Goal: Transaction & Acquisition: Purchase product/service

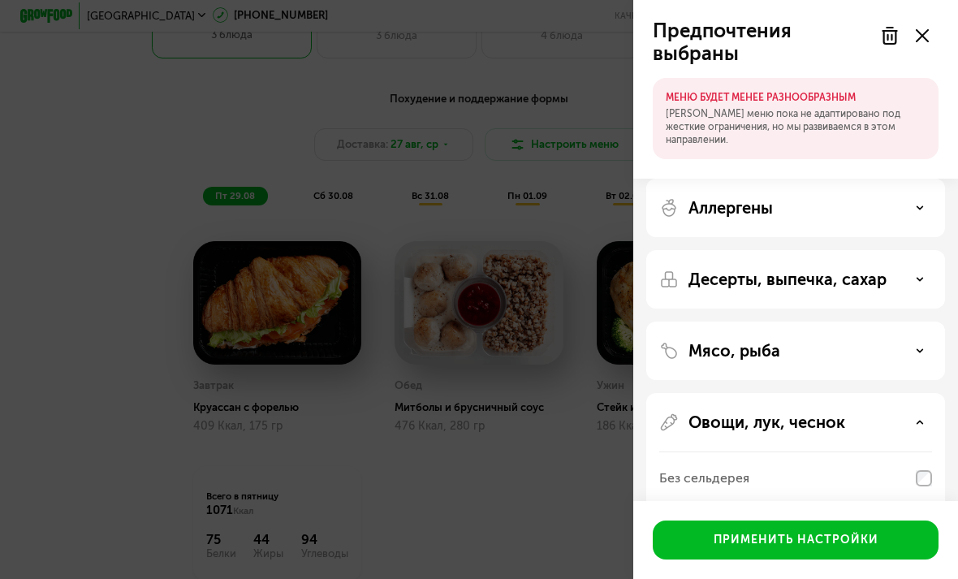
scroll to position [273, 0]
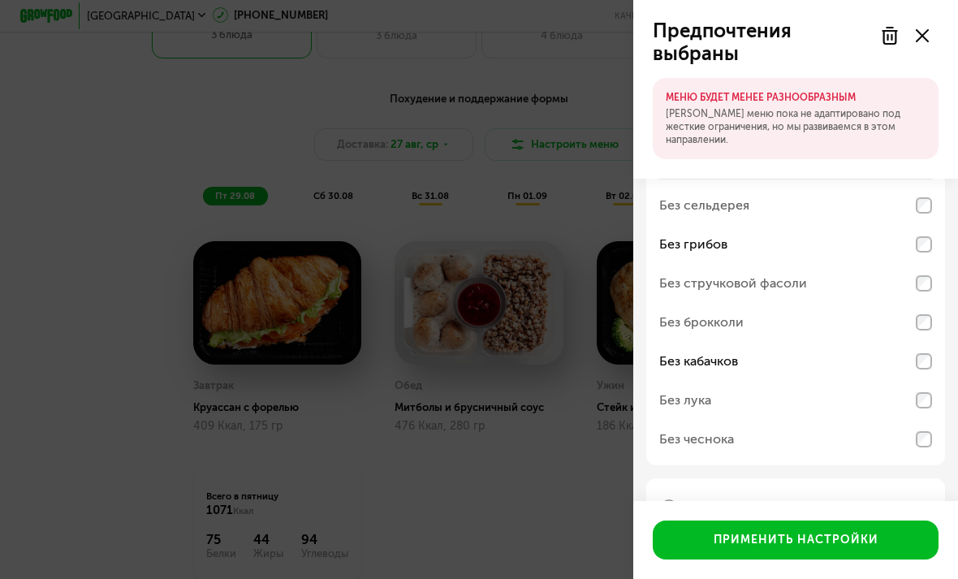
click at [918, 492] on div "Гарниры, каши" at bounding box center [795, 507] width 299 height 58
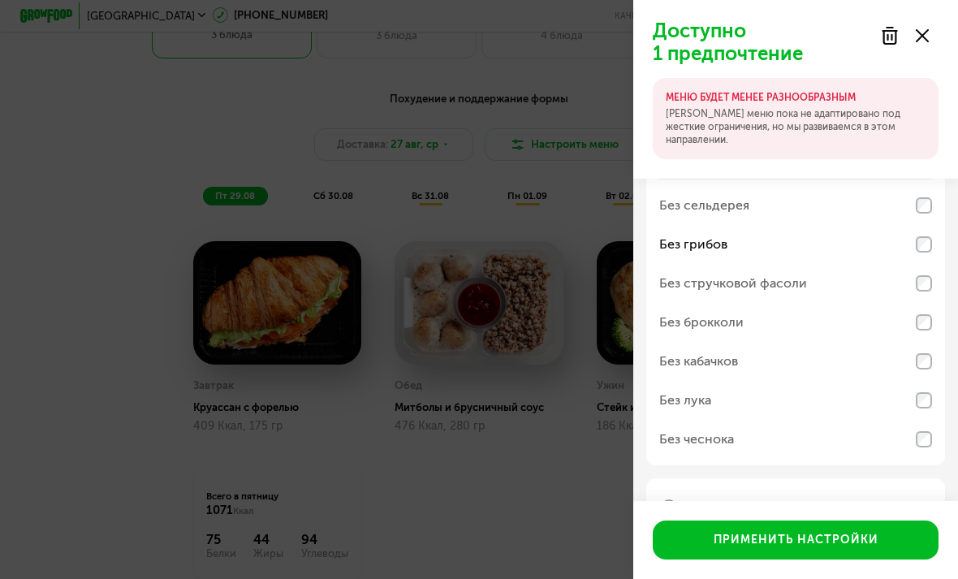
click at [922, 499] on div "Гарниры, каши" at bounding box center [795, 507] width 273 height 19
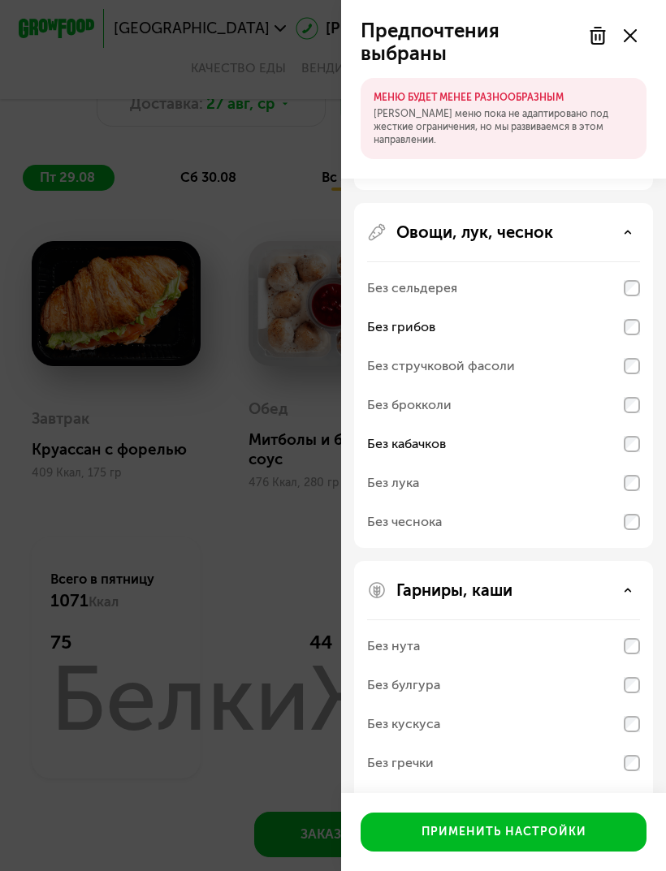
scroll to position [189, 0]
click at [589, 578] on button "Применить настройки" at bounding box center [504, 832] width 286 height 39
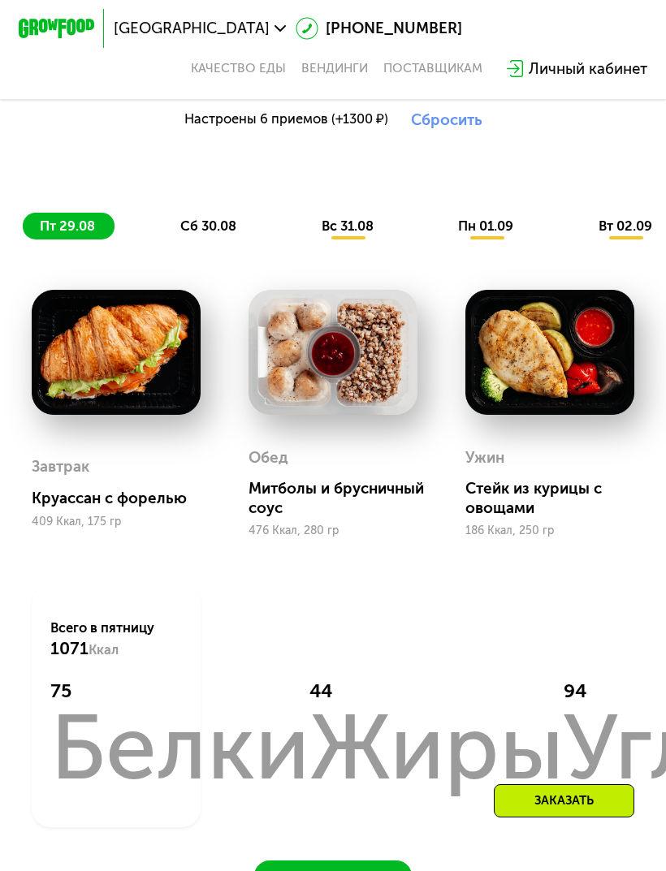
scroll to position [662, 0]
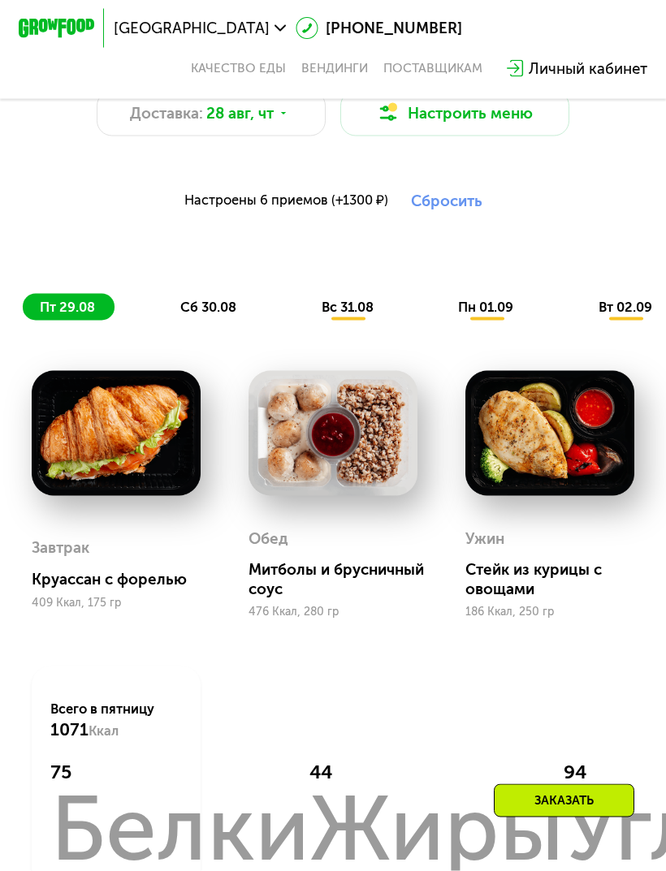
click at [128, 433] on img at bounding box center [117, 433] width 170 height 124
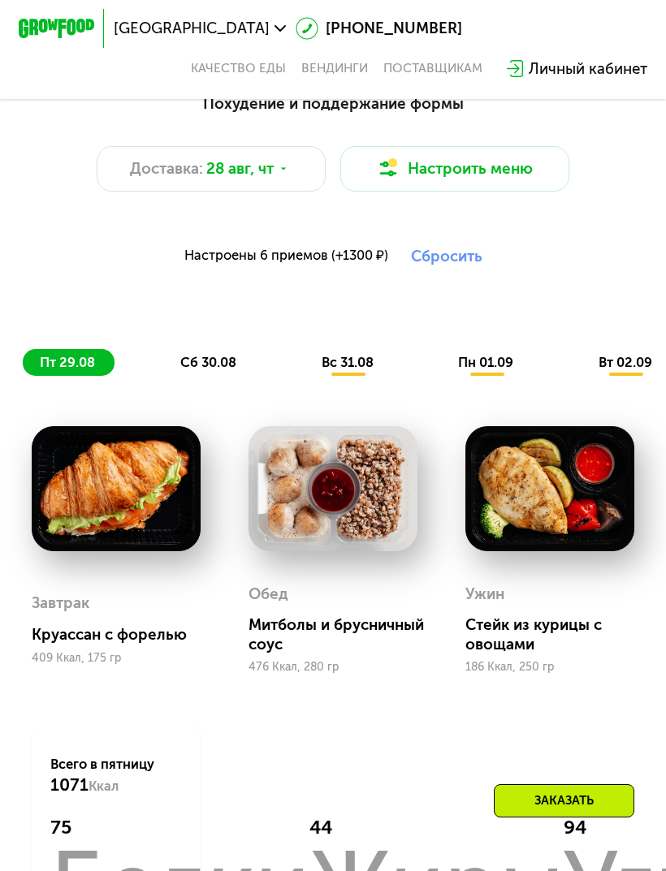
scroll to position [606, 0]
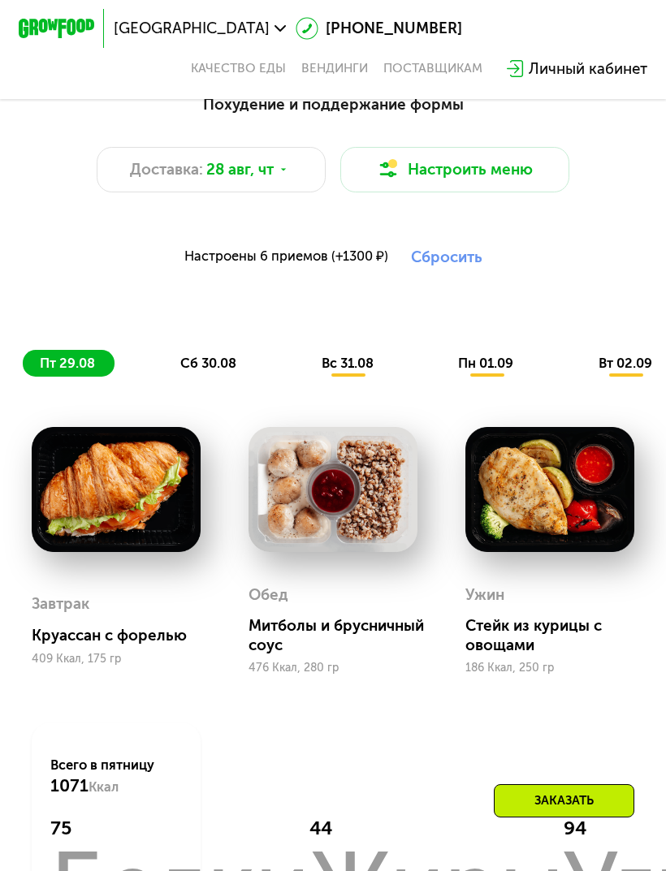
click at [305, 374] on div "сб 30.08" at bounding box center [349, 363] width 89 height 27
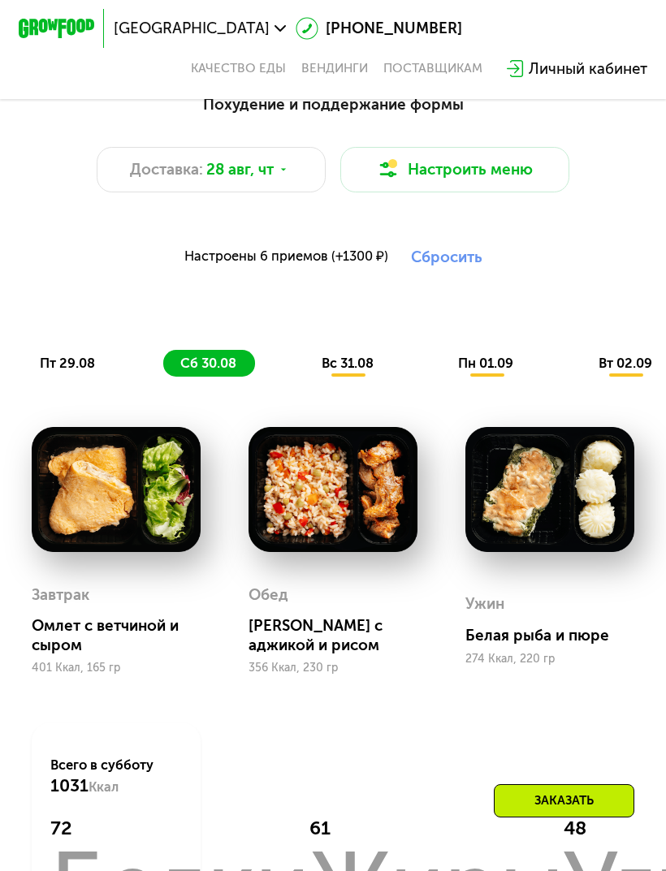
click at [357, 363] on span "вс 31.08" at bounding box center [348, 363] width 52 height 15
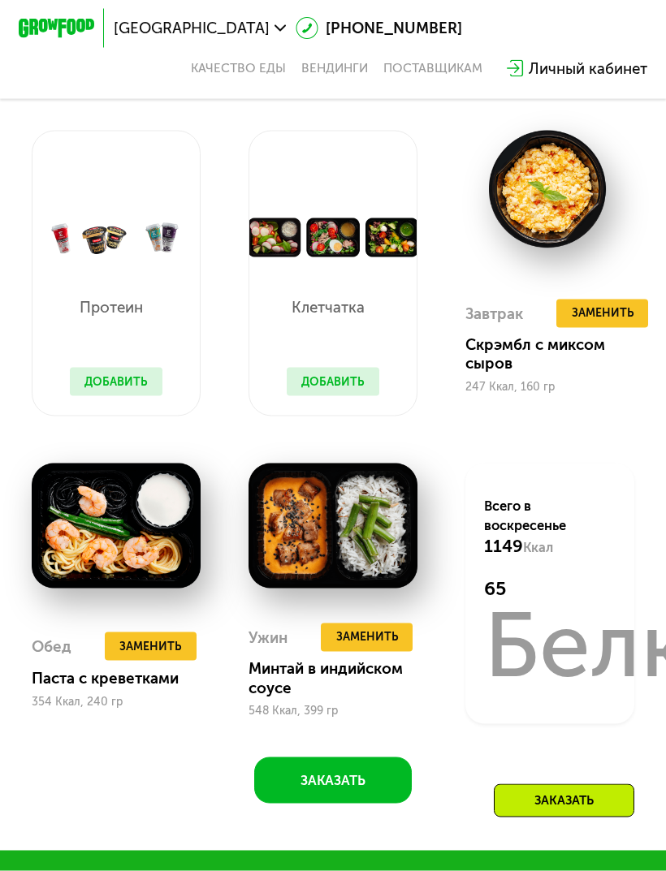
scroll to position [903, 0]
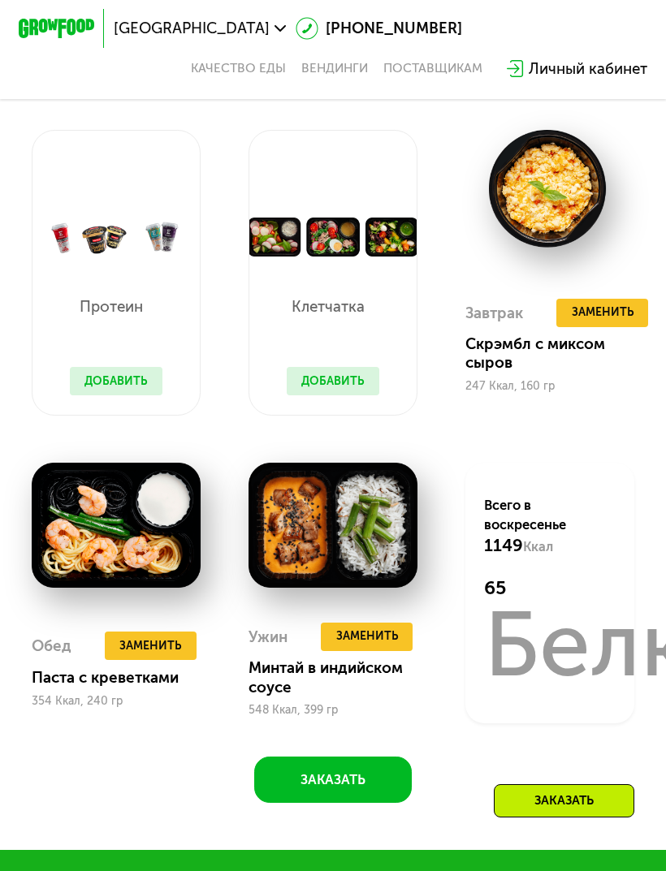
click at [597, 304] on span "Заменить" at bounding box center [603, 312] width 62 height 19
click at [578, 244] on img at bounding box center [550, 189] width 170 height 118
click at [580, 246] on img at bounding box center [550, 189] width 170 height 118
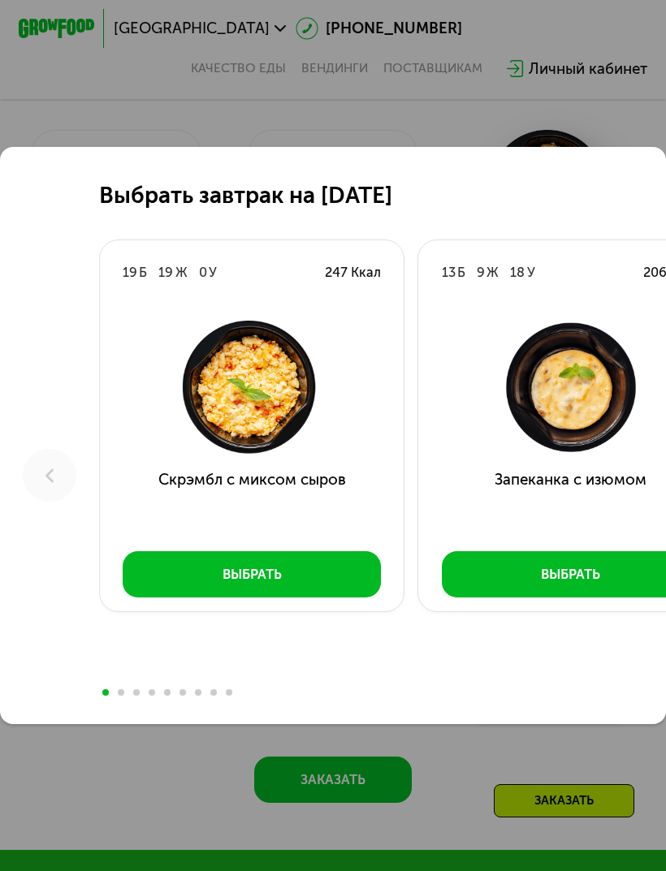
click at [604, 305] on div "13 Б 9 Ж 18 У 206 Ккал" at bounding box center [570, 272] width 305 height 65
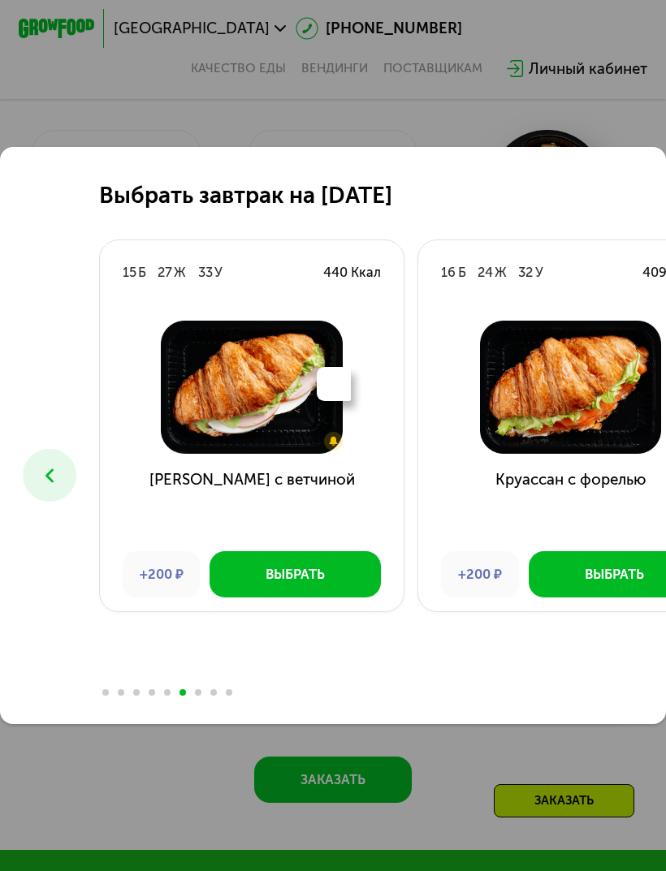
click at [35, 498] on button at bounding box center [50, 476] width 54 height 54
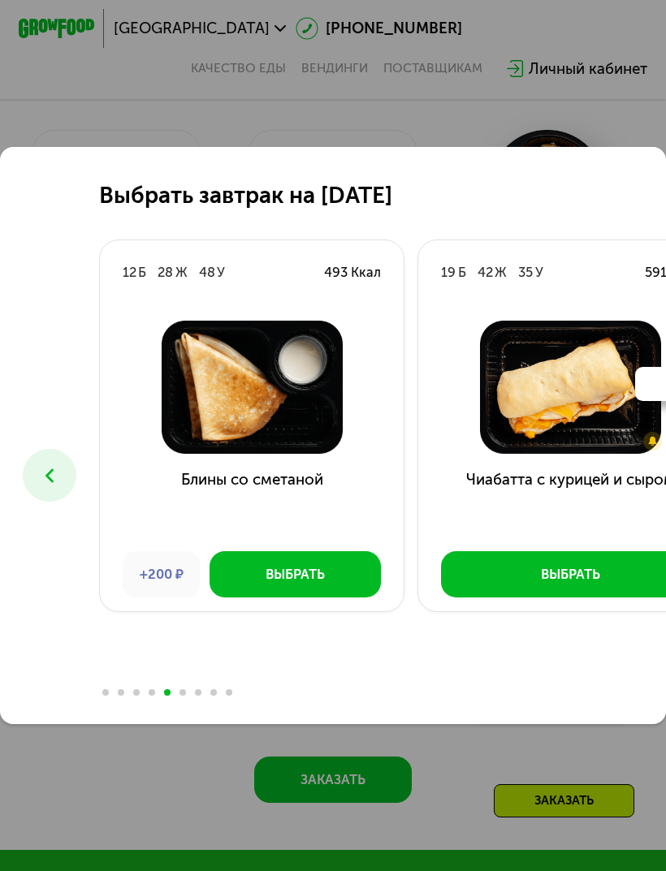
click at [34, 498] on button at bounding box center [50, 476] width 54 height 54
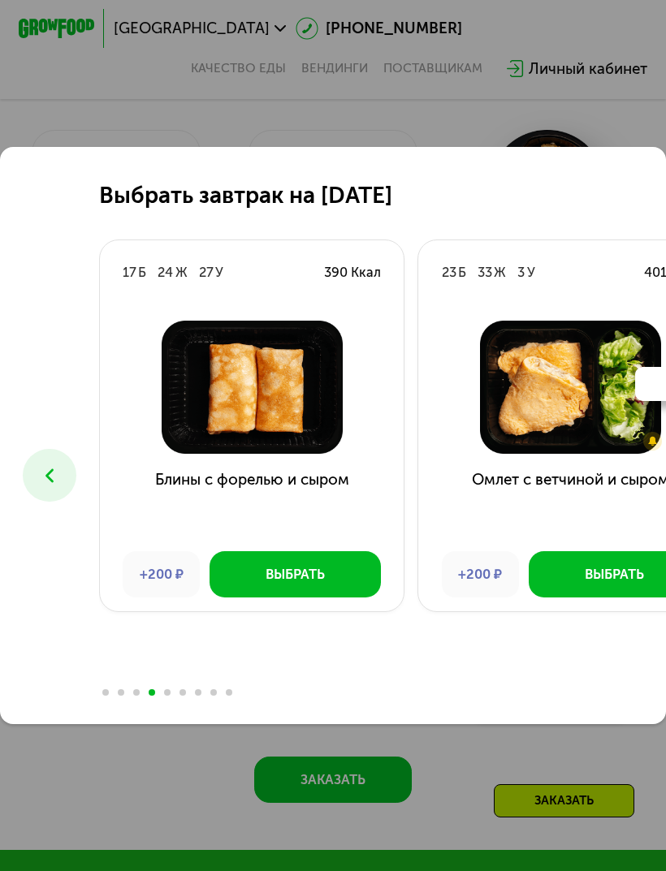
click at [43, 487] on icon at bounding box center [49, 475] width 23 height 23
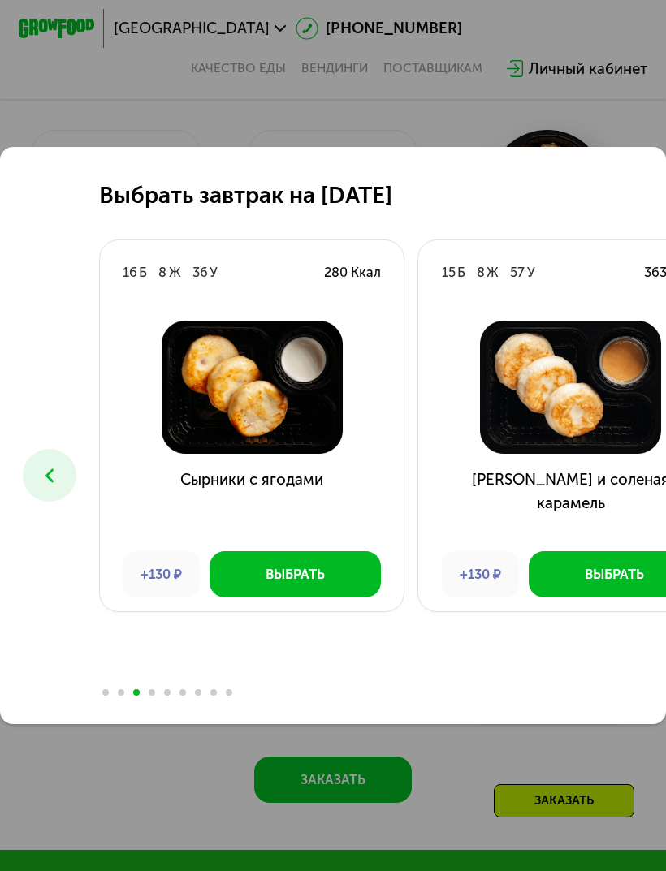
click at [253, 578] on button "Выбрать" at bounding box center [295, 573] width 171 height 45
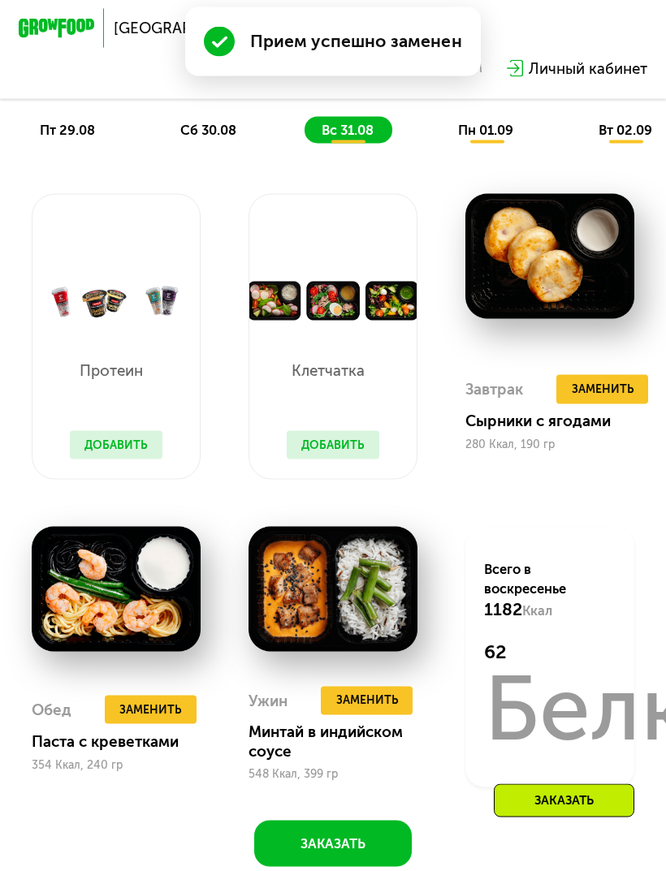
scroll to position [840, 0]
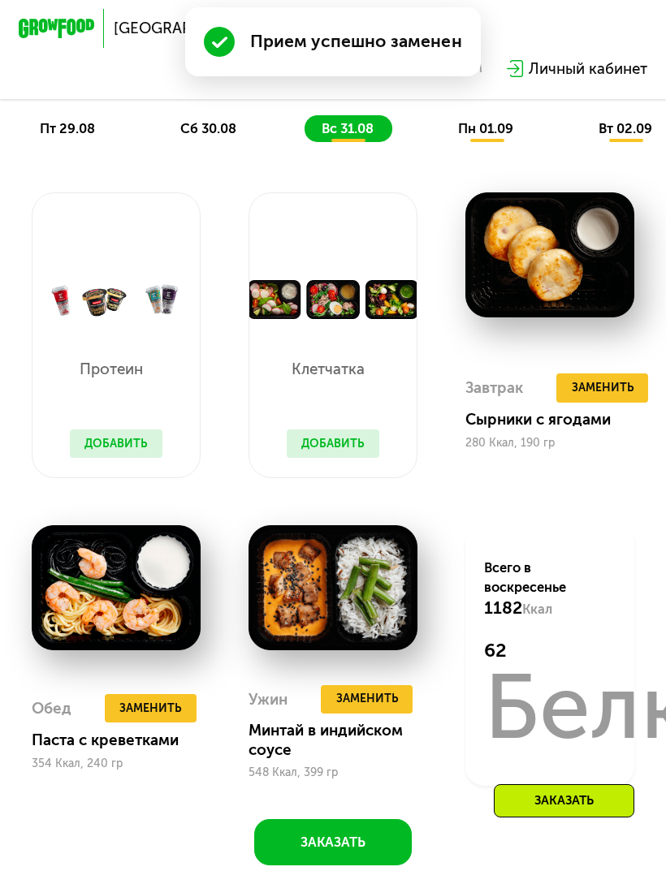
click at [346, 438] on button "Добавить" at bounding box center [333, 444] width 93 height 28
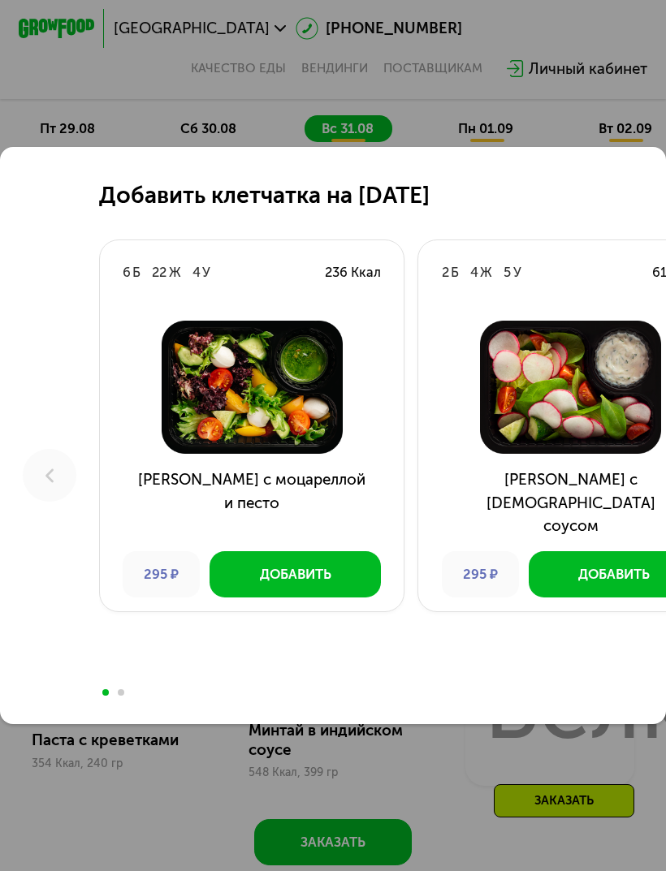
click at [268, 578] on div "Добавить" at bounding box center [295, 574] width 71 height 19
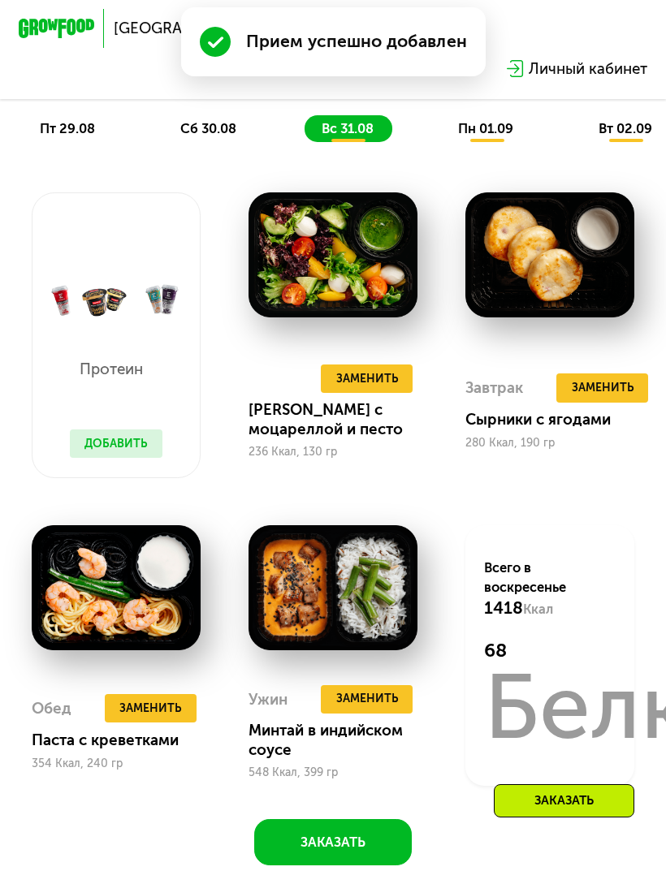
click at [386, 344] on div "Заменить" at bounding box center [369, 346] width 152 height 27
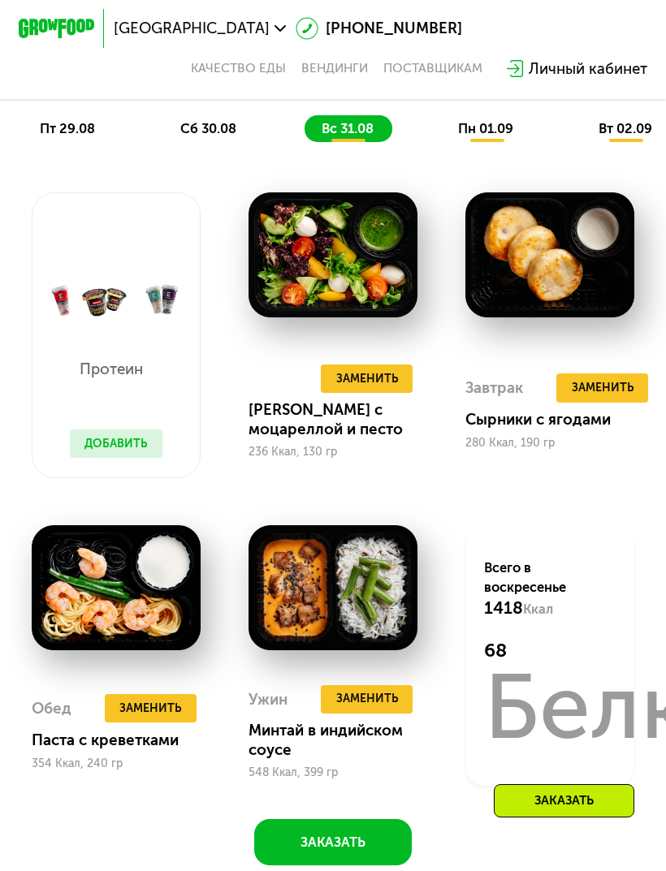
click at [424, 335] on div "Заменить" at bounding box center [369, 346] width 152 height 27
click at [421, 343] on div "Заменить" at bounding box center [369, 346] width 152 height 27
click at [407, 339] on div "Заменить" at bounding box center [369, 346] width 152 height 27
click at [375, 344] on div "Заменить" at bounding box center [369, 346] width 152 height 27
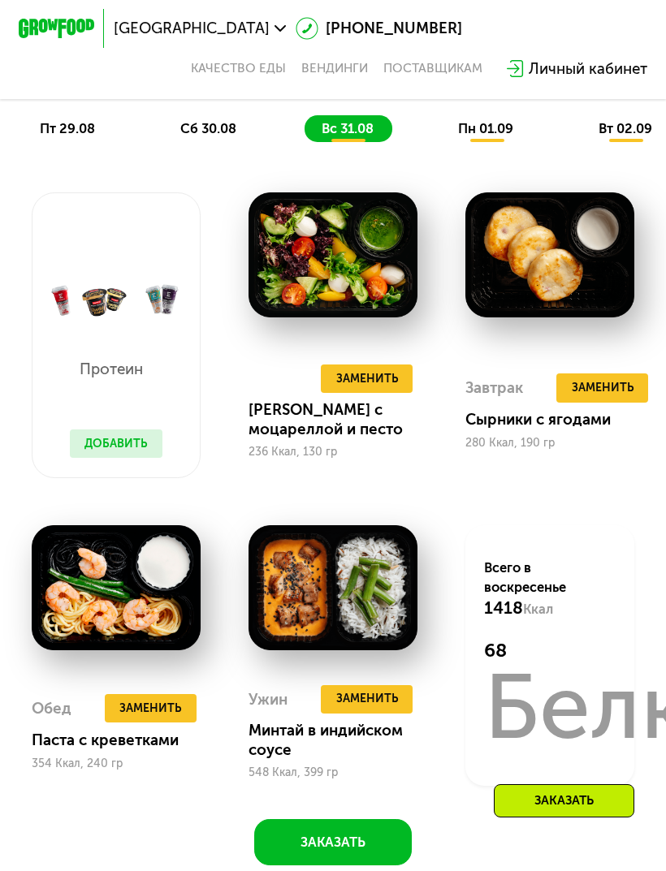
click at [363, 340] on div "Заменить" at bounding box center [369, 346] width 152 height 27
click at [379, 350] on div "Заменить" at bounding box center [369, 346] width 152 height 27
click at [396, 365] on button "Заменить" at bounding box center [367, 379] width 92 height 28
click at [393, 361] on img at bounding box center [243, 382] width 301 height 146
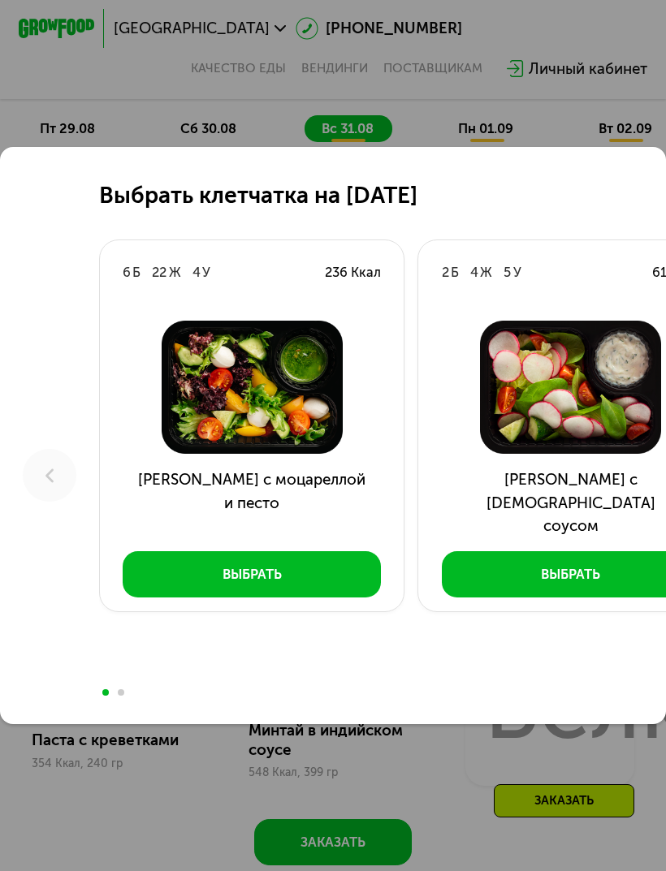
click at [600, 578] on div "Выбрать" at bounding box center [570, 574] width 59 height 19
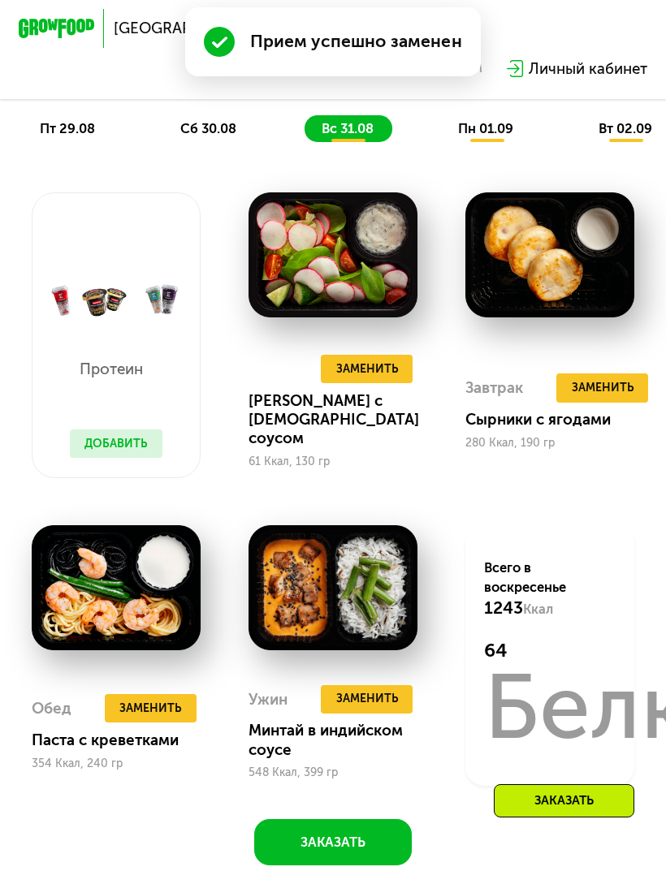
click at [103, 450] on button "Добавить" at bounding box center [116, 444] width 93 height 28
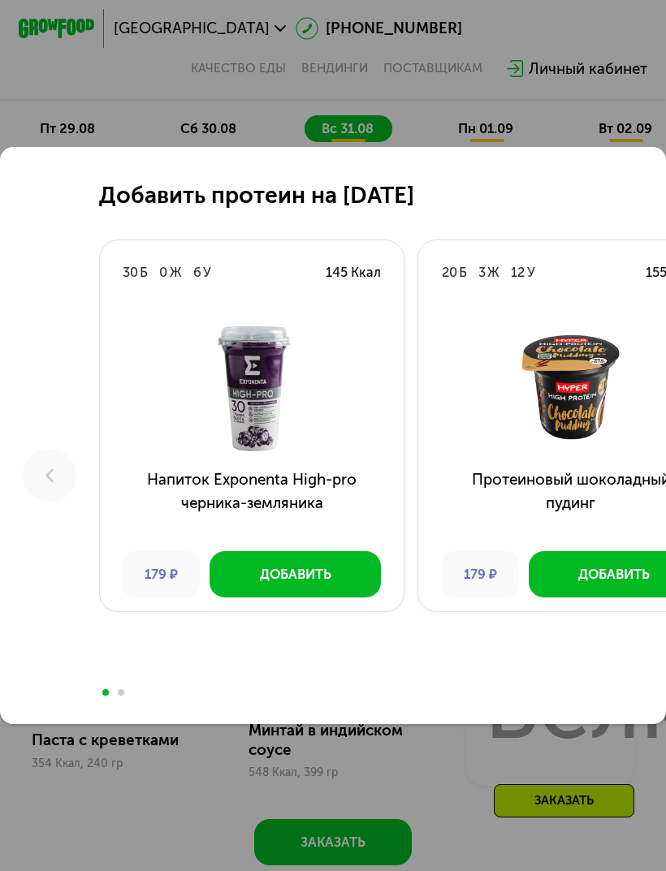
click at [607, 376] on img at bounding box center [571, 387] width 274 height 133
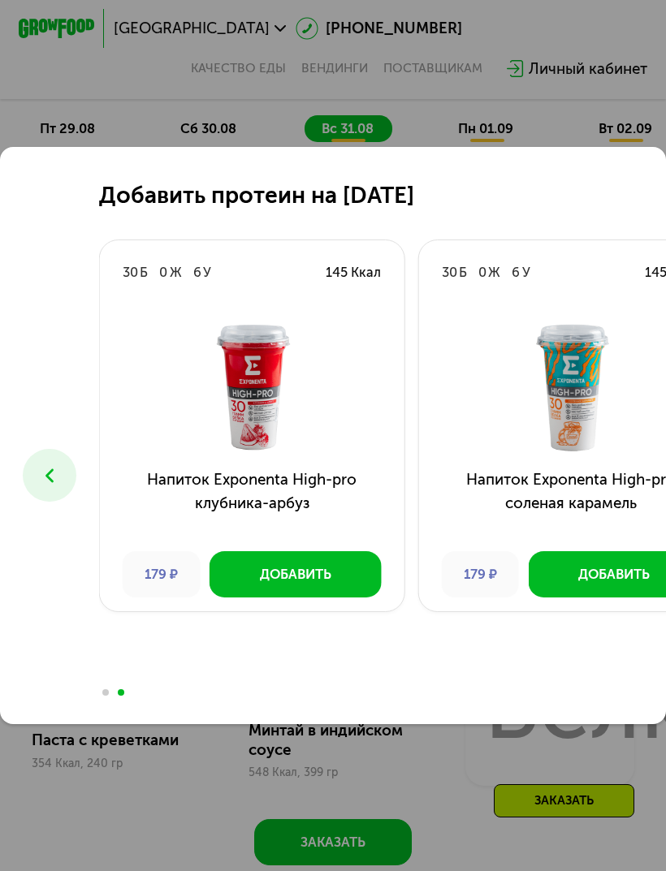
click at [540, 117] on div "Добавить протеин на [DATE] Б 0 Ж 6 У 145 Ккал Напиток Exponenta High-pro черник…" at bounding box center [333, 435] width 666 height 871
click at [249, 578] on button "Добавить" at bounding box center [295, 573] width 171 height 45
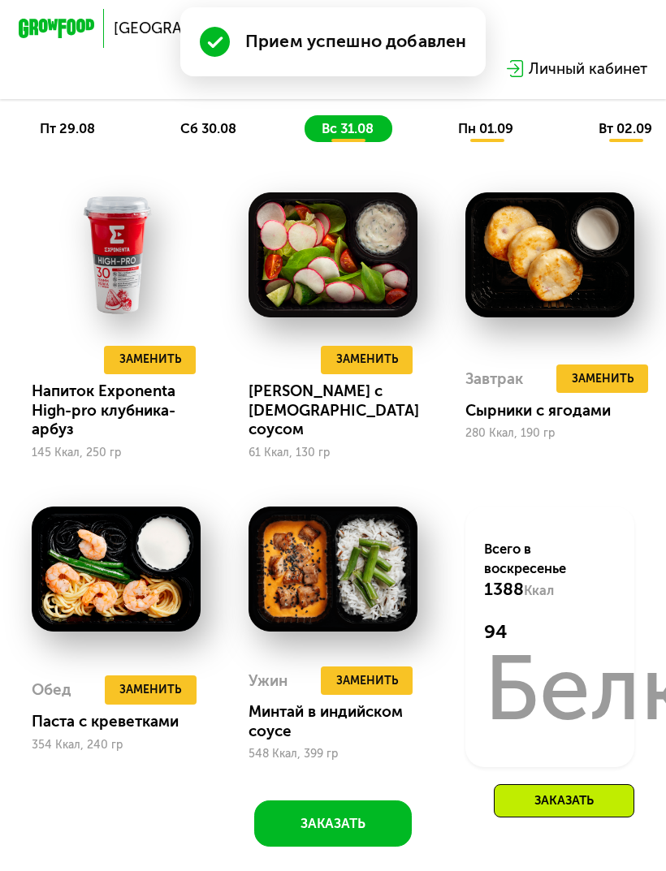
click at [118, 358] on button "Заменить" at bounding box center [150, 360] width 92 height 28
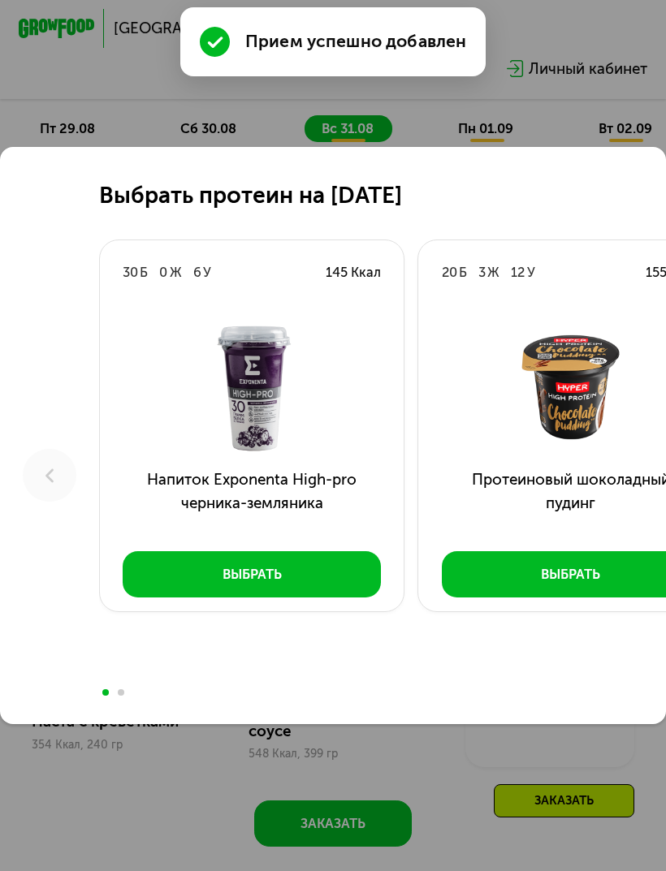
click at [611, 141] on div "Выбрать протеин на [DATE] Б 0 Ж 6 У 145 Ккал Напиток Exponenta High-pro черника…" at bounding box center [333, 435] width 666 height 871
click at [612, 141] on div "Выбрать протеин на [DATE] Б 0 Ж 6 У 145 Ккал Напиток Exponenta High-pro черника…" at bounding box center [333, 435] width 666 height 871
click at [609, 119] on div "Выбрать протеин на [DATE] Б 0 Ж 6 У 145 Ккал Напиток Exponenta High-pro черника…" at bounding box center [333, 435] width 666 height 871
click at [218, 578] on button "Выбрать" at bounding box center [252, 573] width 258 height 45
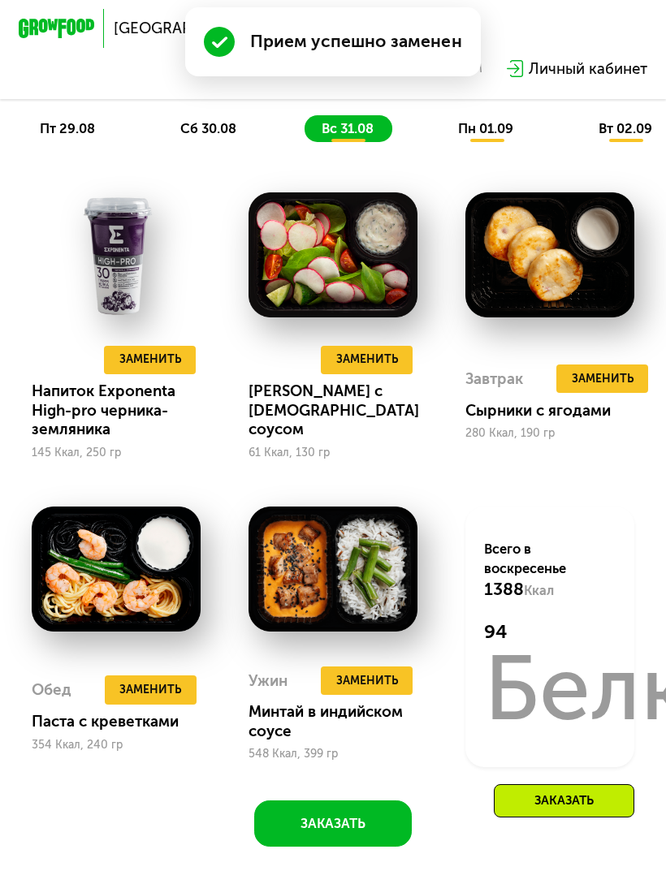
click at [85, 358] on use at bounding box center [84, 360] width 9 height 10
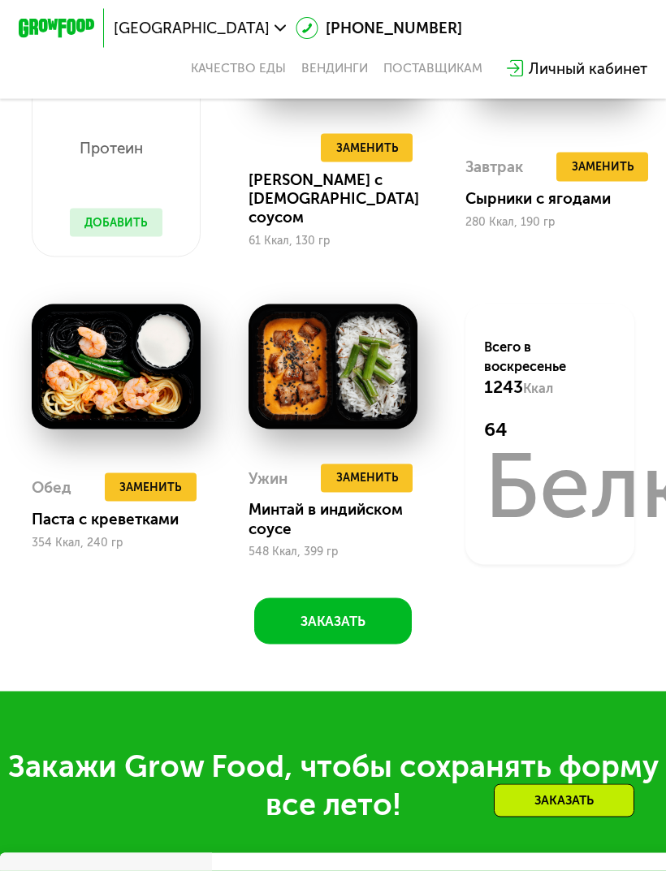
scroll to position [1062, 0]
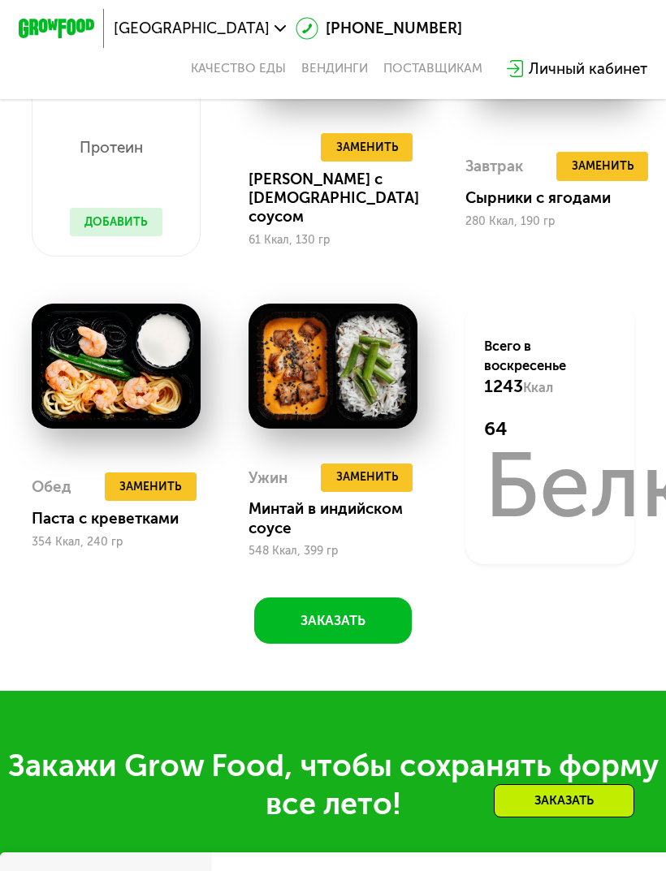
click at [395, 444] on div "Заменить Ужин" at bounding box center [369, 445] width 152 height 27
click at [430, 433] on div "Заменить Ужин" at bounding box center [369, 445] width 152 height 27
click at [413, 426] on img at bounding box center [333, 366] width 170 height 124
click at [393, 476] on span "Заменить" at bounding box center [367, 477] width 62 height 19
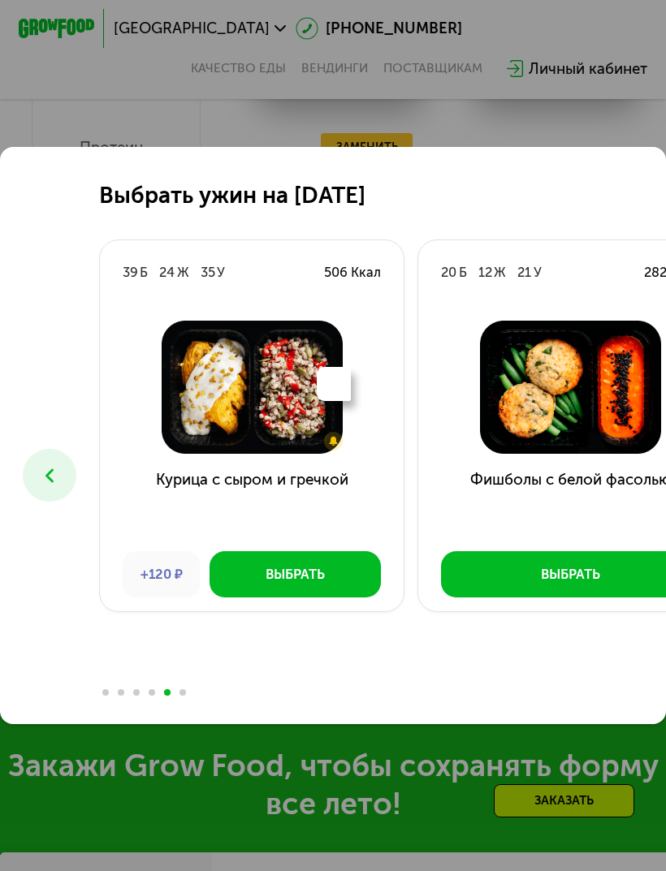
click at [39, 487] on icon at bounding box center [49, 475] width 23 height 23
click at [39, 503] on button at bounding box center [50, 476] width 54 height 54
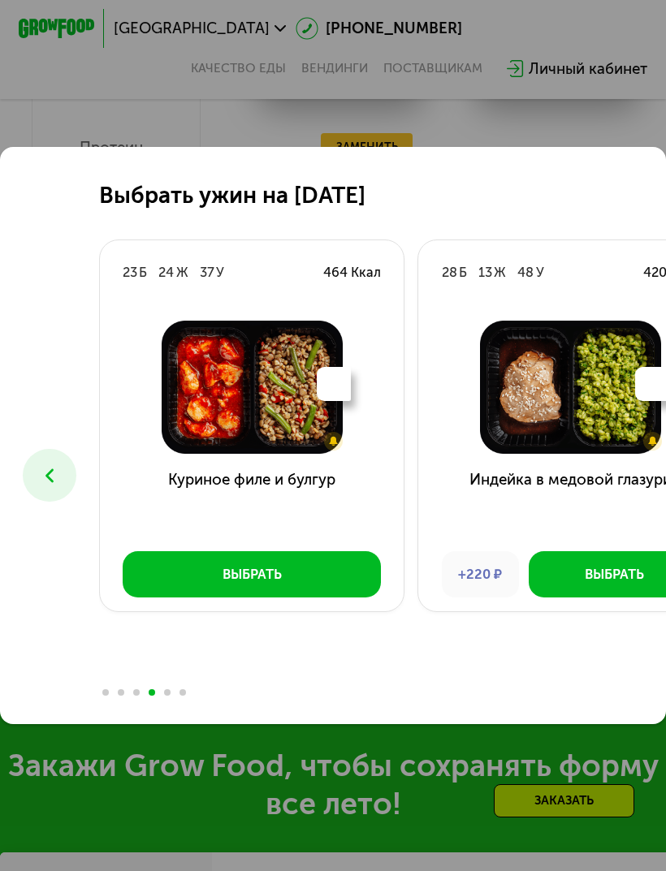
click at [39, 487] on icon at bounding box center [49, 475] width 23 height 23
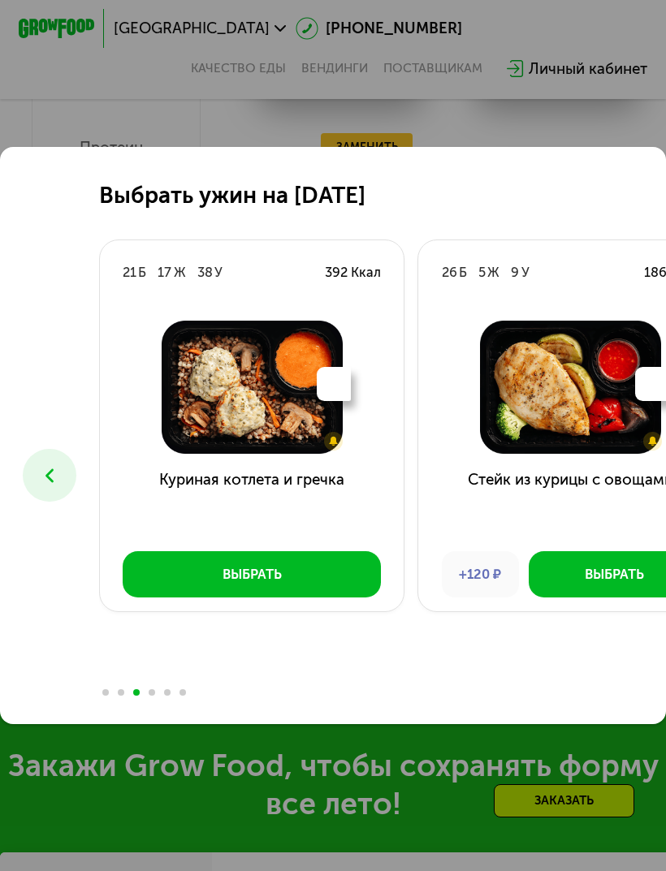
click at [607, 578] on div "Выбрать" at bounding box center [614, 574] width 59 height 19
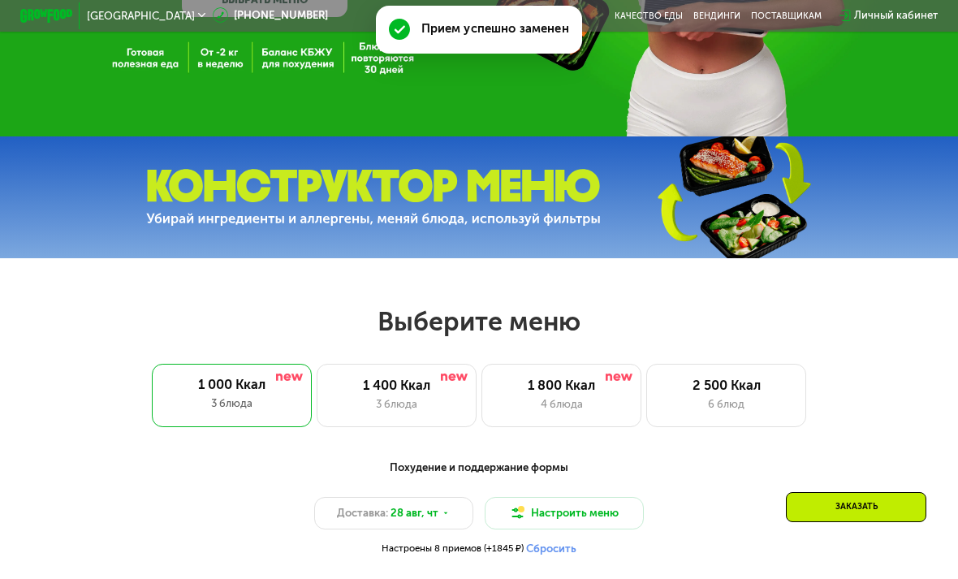
scroll to position [329, 0]
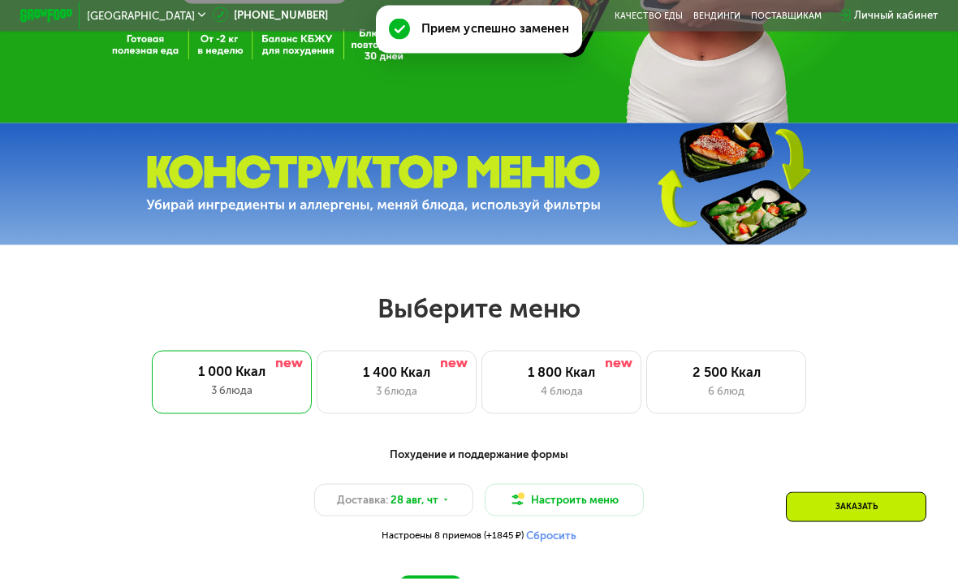
click at [194, 374] on div "1 000 Ккал" at bounding box center [231, 372] width 133 height 16
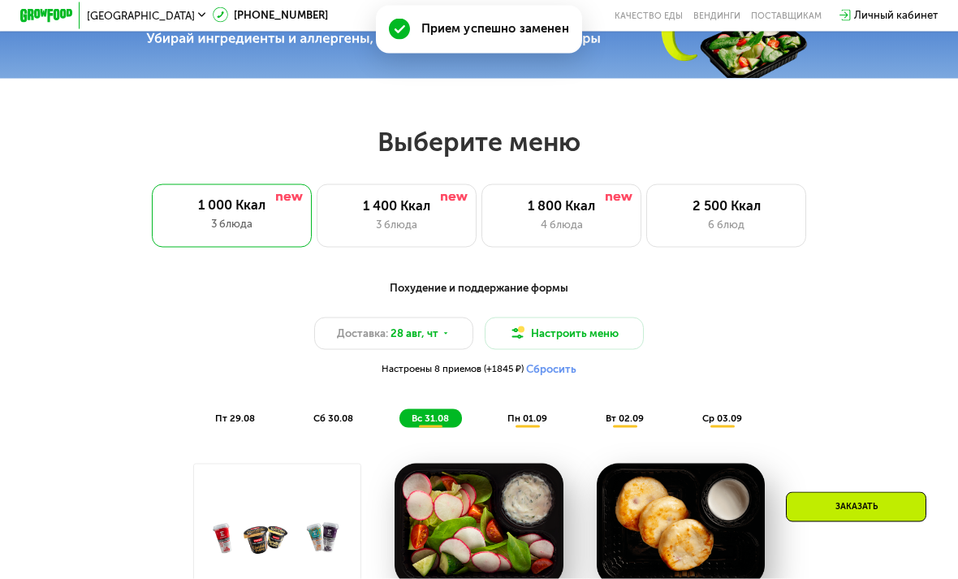
scroll to position [496, 0]
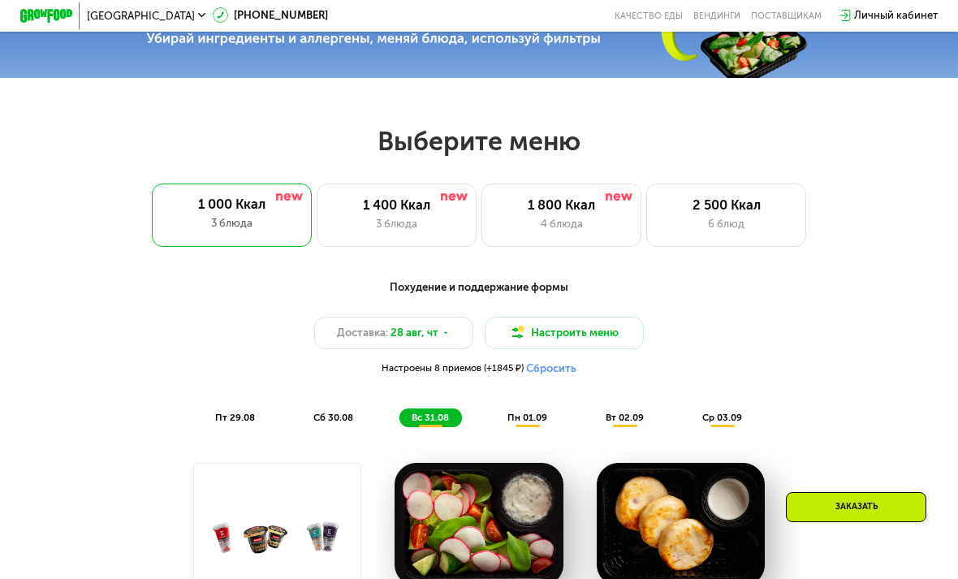
click at [552, 371] on button "Сбросить" at bounding box center [551, 368] width 50 height 13
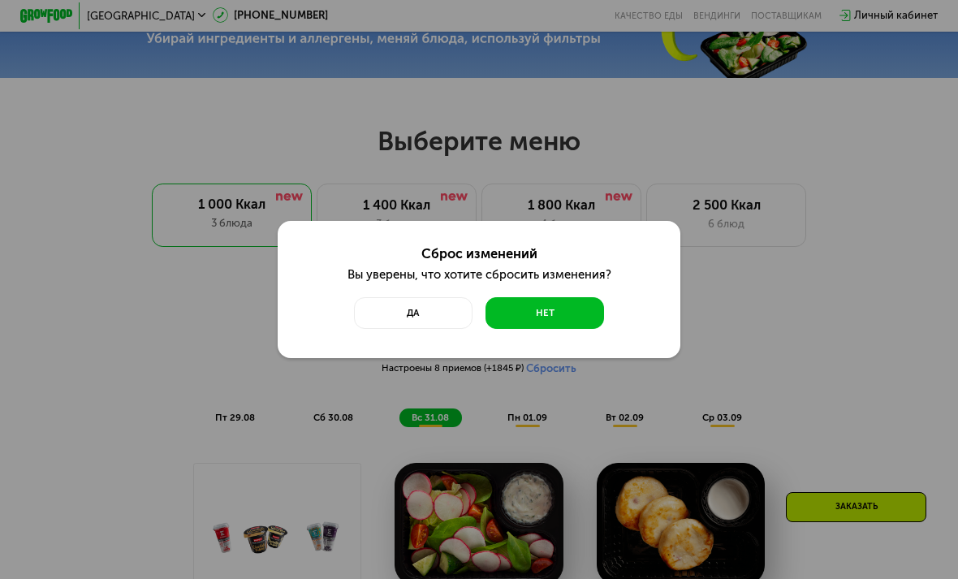
click at [561, 323] on button "Нет" at bounding box center [545, 313] width 119 height 32
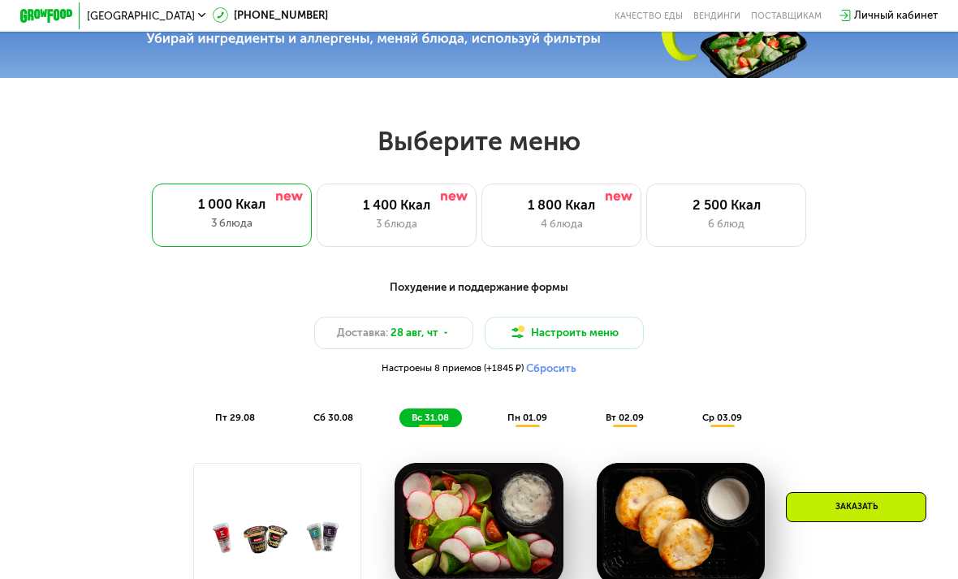
click at [605, 334] on button "Настроить меню" at bounding box center [565, 333] width 160 height 32
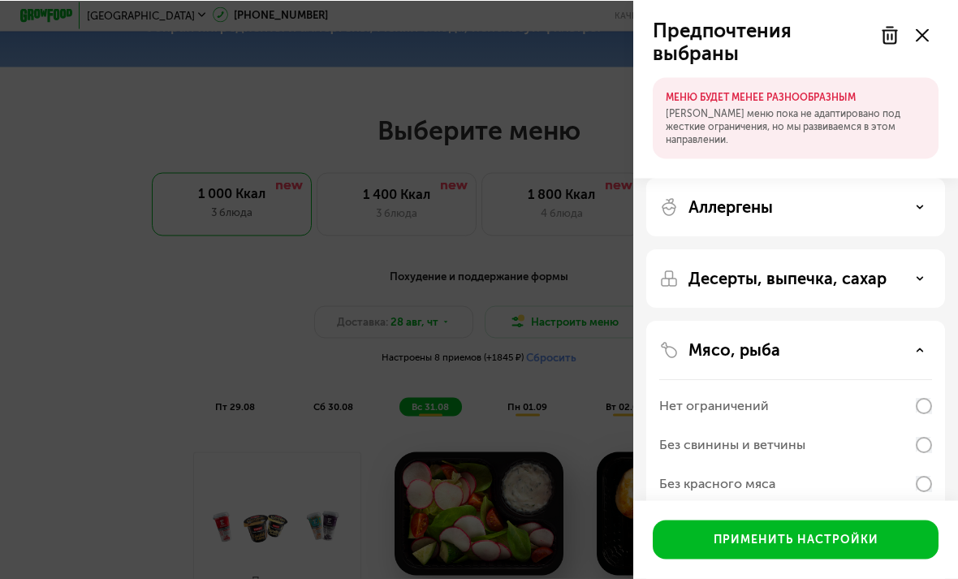
click at [901, 349] on div "Мясо, рыба" at bounding box center [795, 350] width 273 height 19
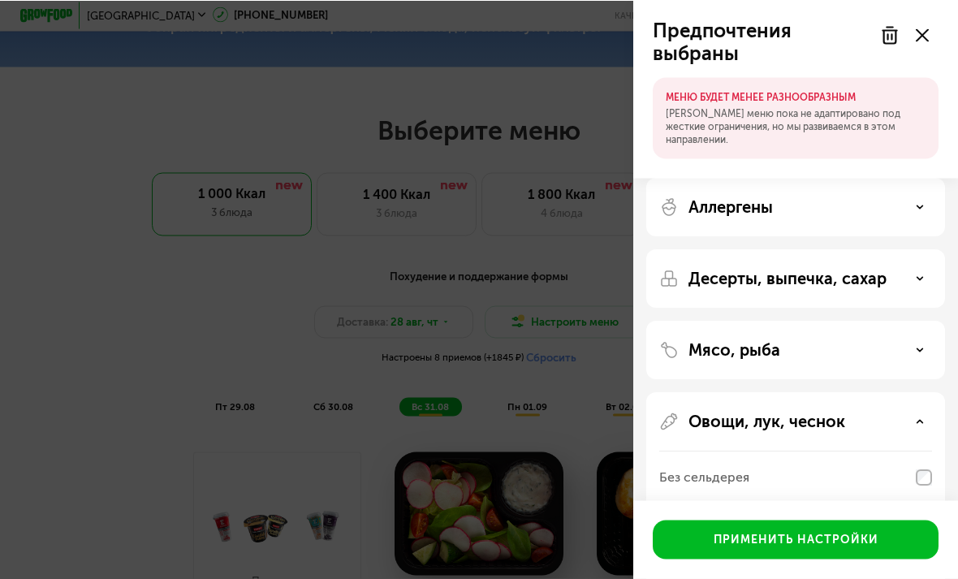
scroll to position [508, 0]
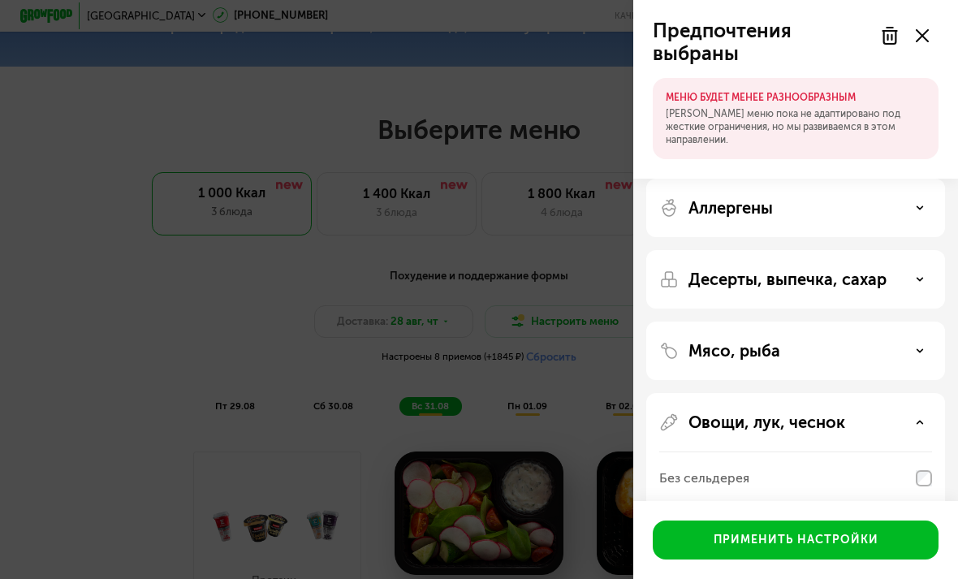
click at [919, 419] on icon at bounding box center [920, 422] width 8 height 8
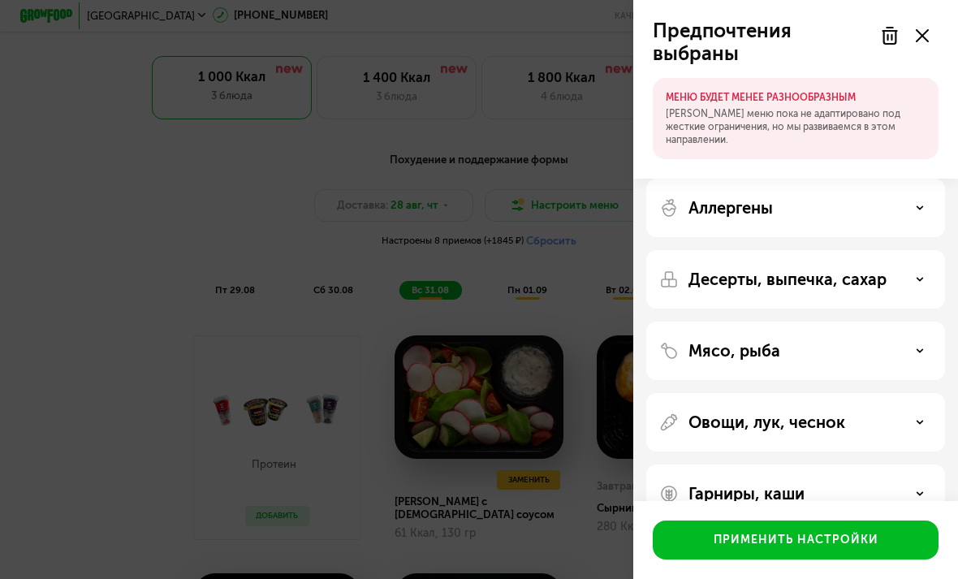
scroll to position [624, 0]
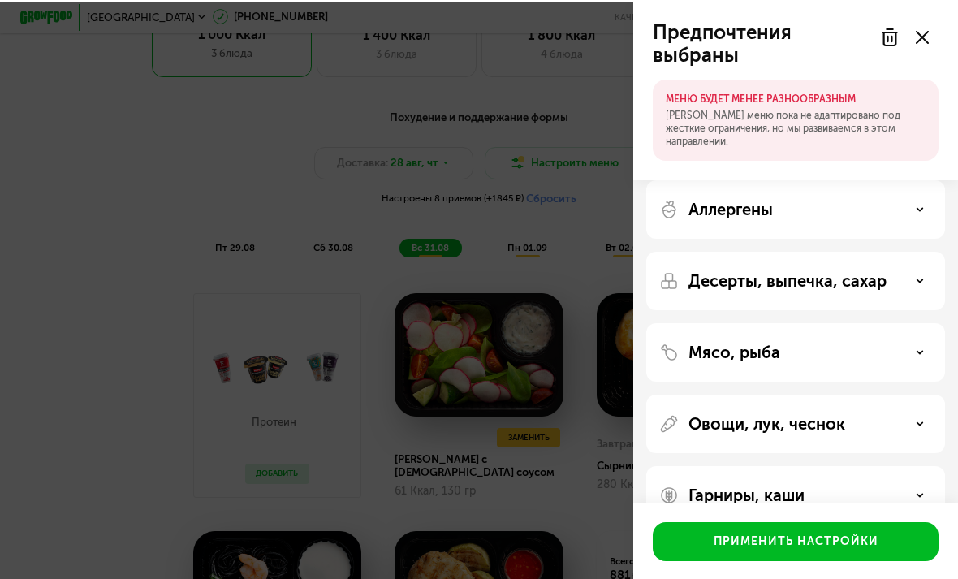
click at [570, 443] on div "Предпочтения выбраны МЕНЮ БУДЕТ МЕНЕЕ РАЗНООБРАЗНЫМ Наше меню пока не адаптиров…" at bounding box center [479, 289] width 958 height 579
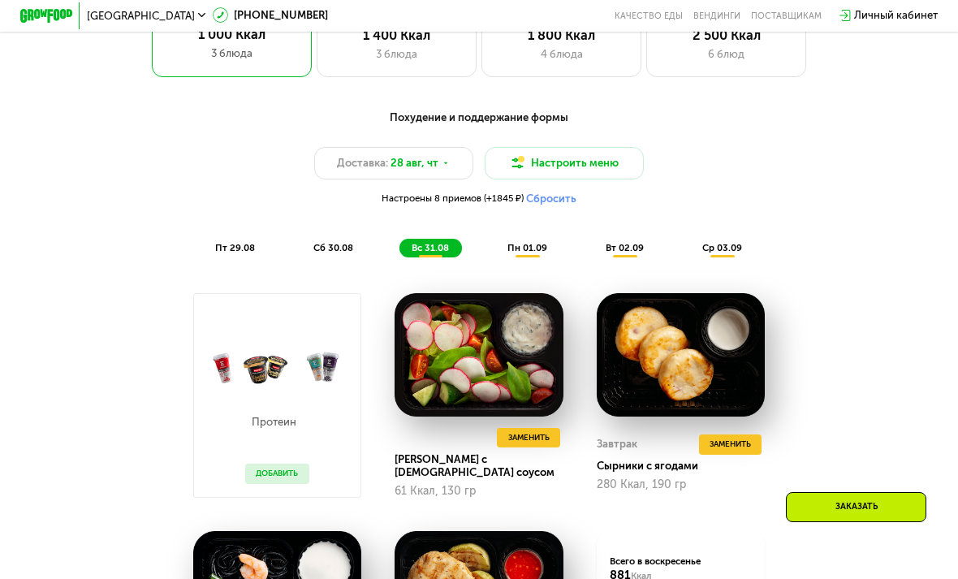
click at [559, 197] on button "Сбросить" at bounding box center [551, 198] width 50 height 13
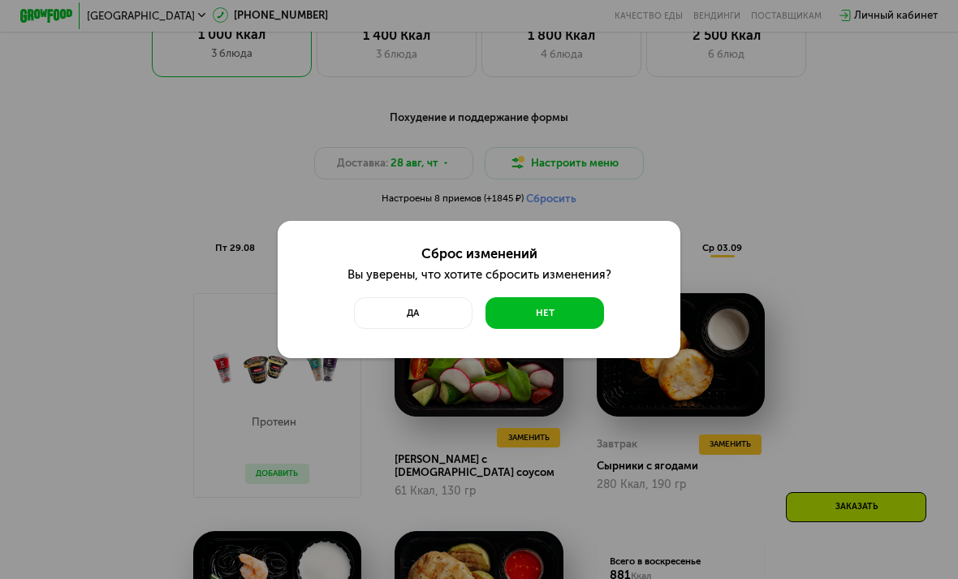
click at [429, 329] on button "Да" at bounding box center [413, 313] width 119 height 32
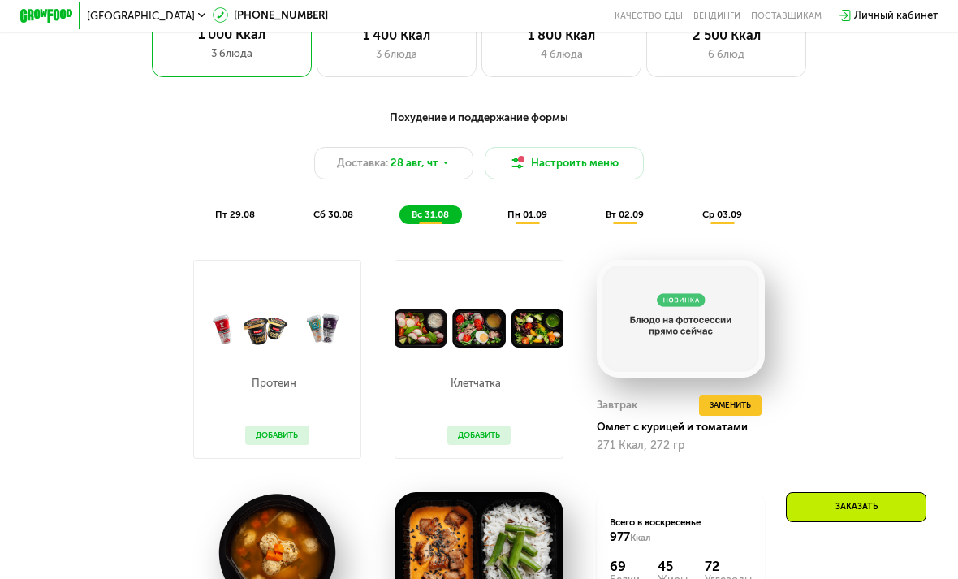
click at [564, 160] on button "Настроить меню" at bounding box center [565, 163] width 160 height 32
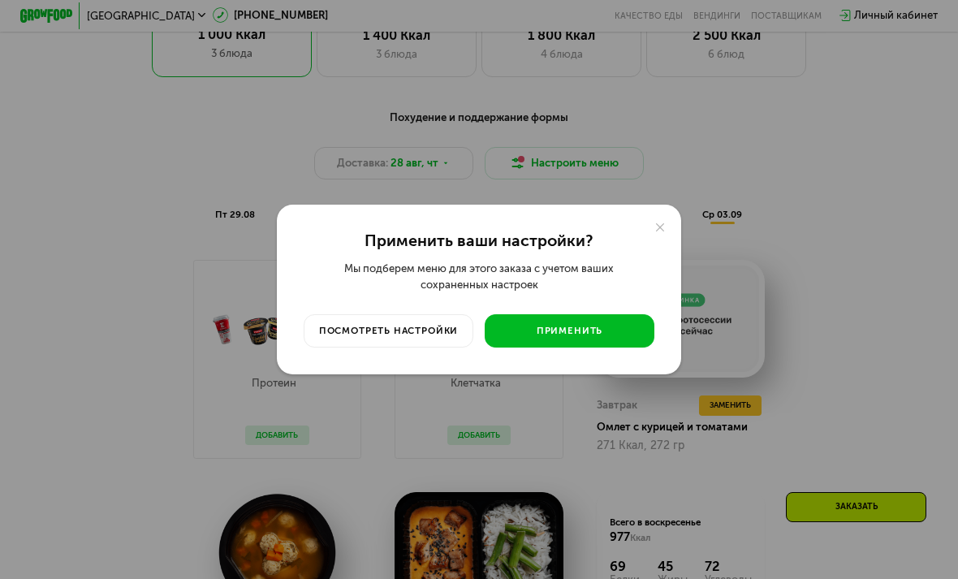
click at [433, 348] on button "посмотреть настройки" at bounding box center [389, 330] width 171 height 33
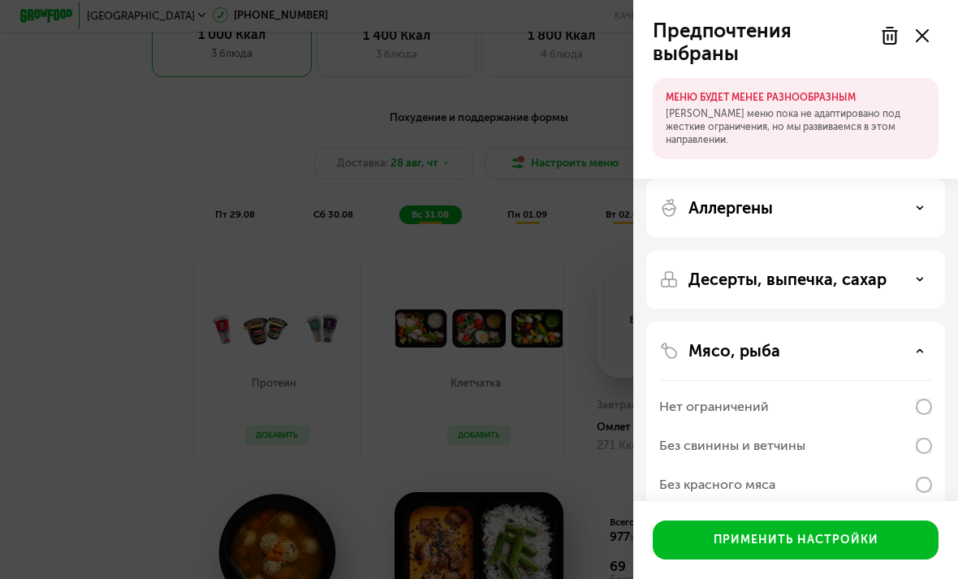
scroll to position [0, 0]
click at [888, 560] on button "Применить настройки" at bounding box center [796, 540] width 286 height 39
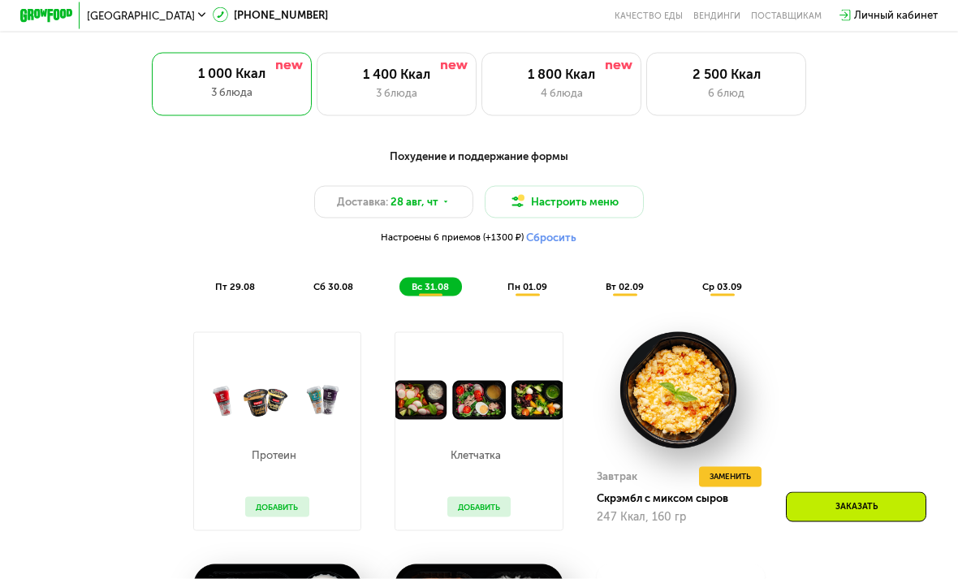
scroll to position [629, 0]
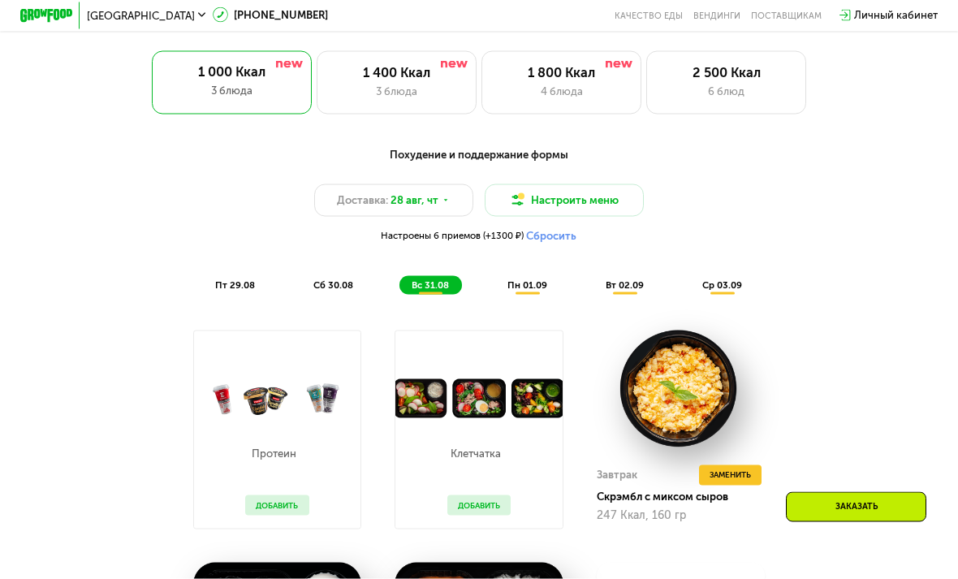
click at [732, 287] on span "ср 03.09" at bounding box center [722, 284] width 40 height 11
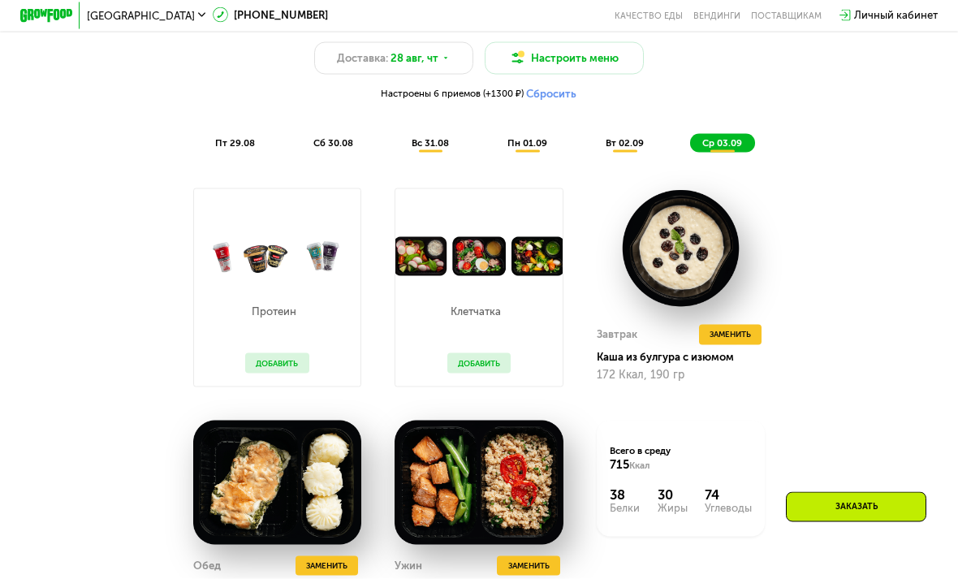
scroll to position [772, 0]
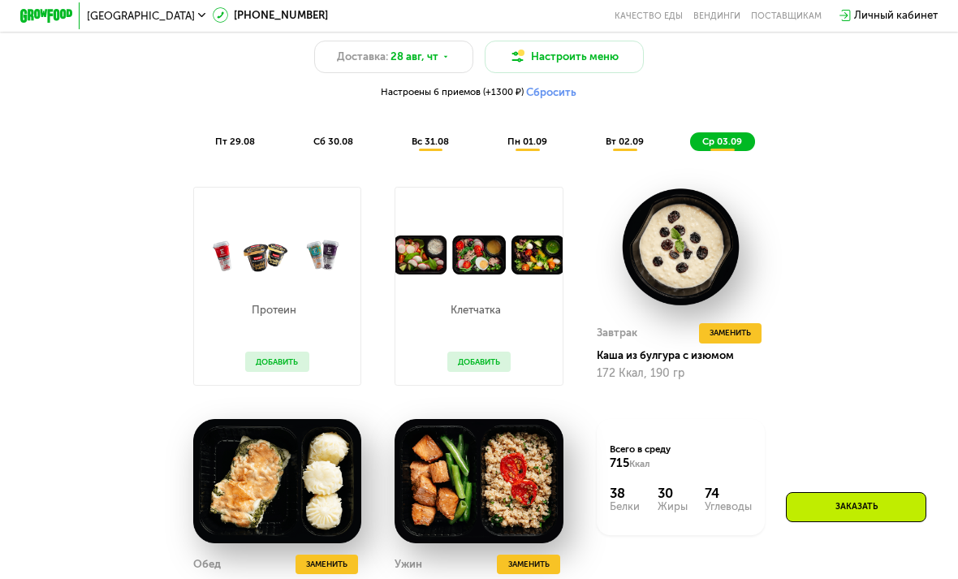
click at [446, 50] on div "Доставка: [DATE]" at bounding box center [394, 57] width 160 height 32
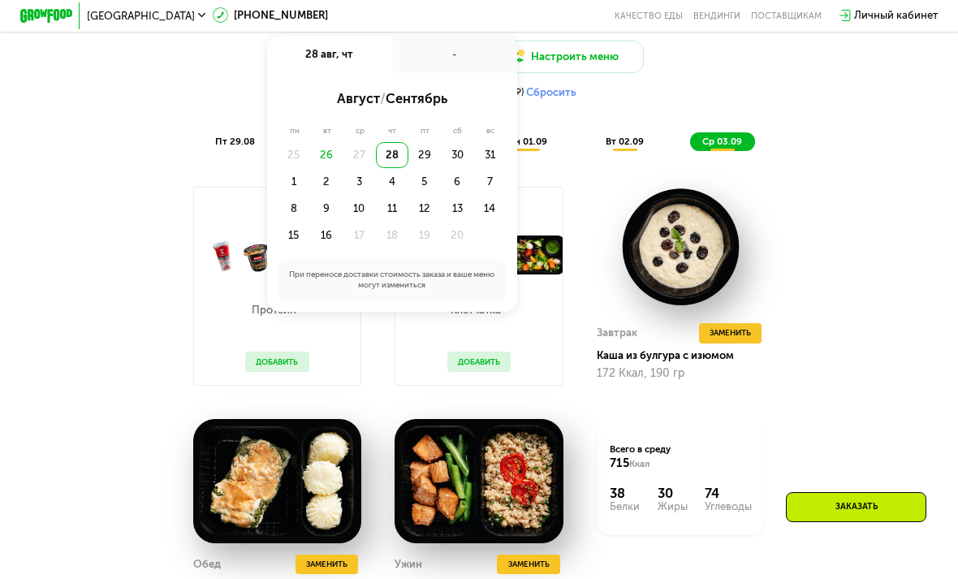
click at [473, 158] on div "30" at bounding box center [489, 155] width 32 height 27
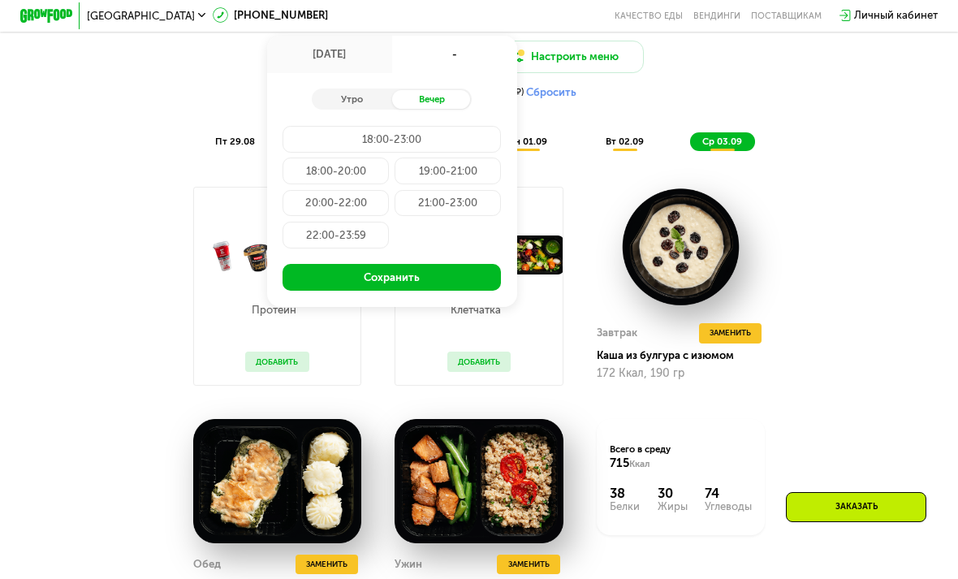
click at [389, 222] on div "21:00-23:00" at bounding box center [336, 235] width 106 height 27
click at [466, 270] on button "Сохранить" at bounding box center [392, 277] width 218 height 27
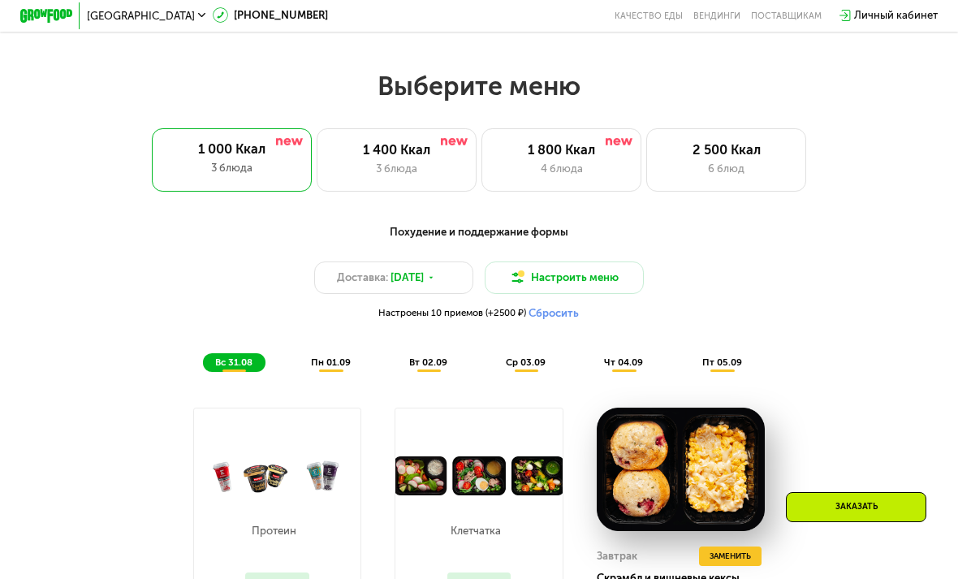
click at [397, 369] on div "пн 01.09" at bounding box center [428, 362] width 63 height 19
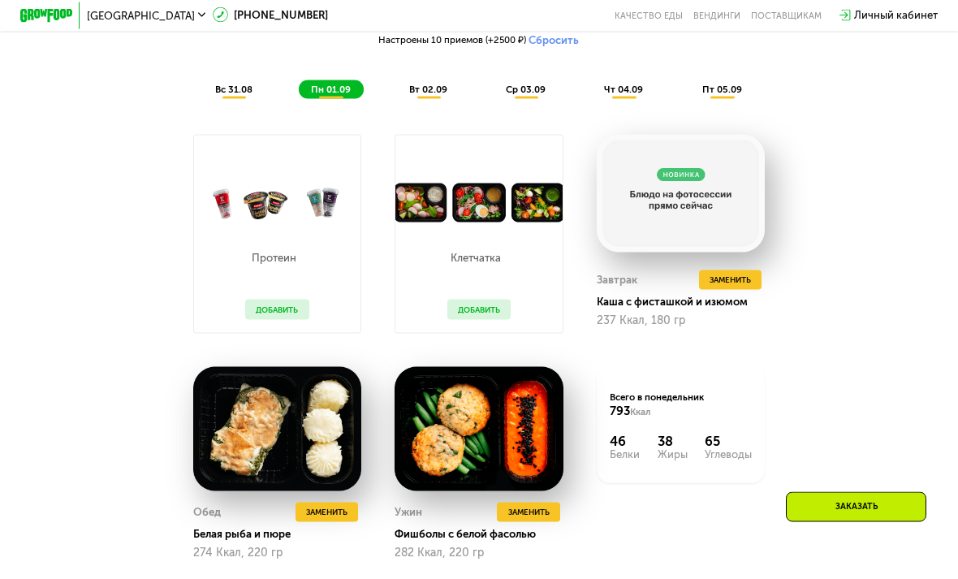
scroll to position [823, 0]
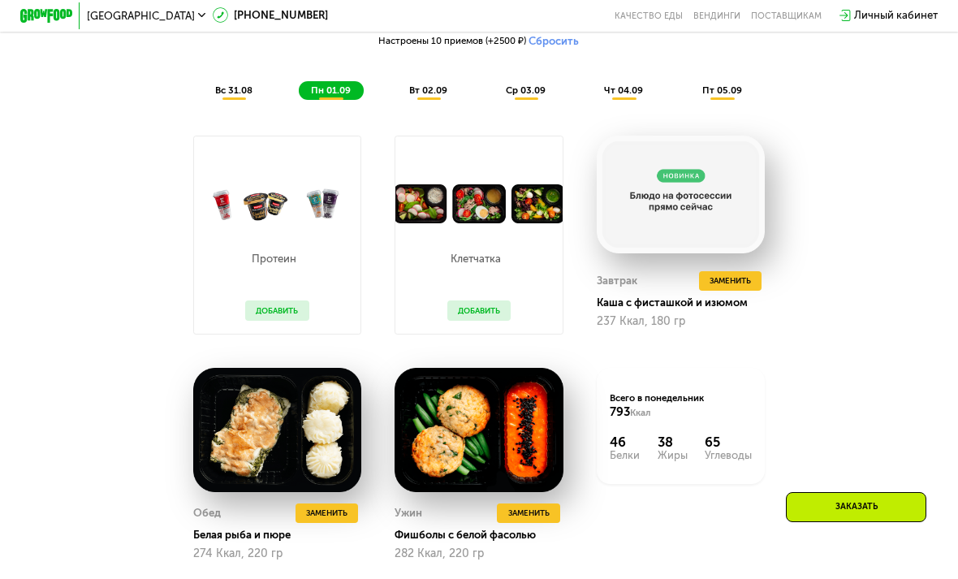
click at [419, 85] on span "вт 02.09" at bounding box center [428, 89] width 38 height 11
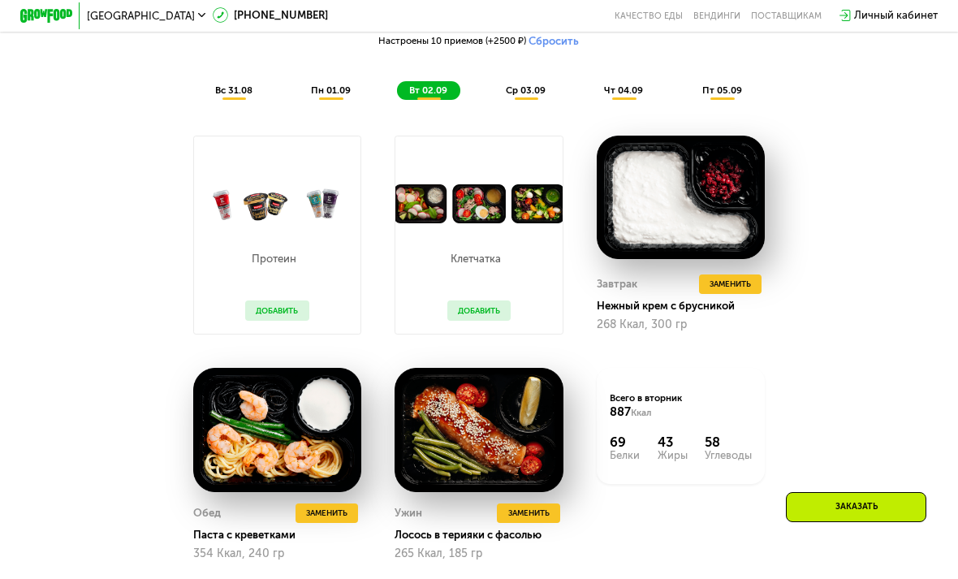
click at [593, 86] on div "ср 03.09" at bounding box center [625, 90] width 64 height 19
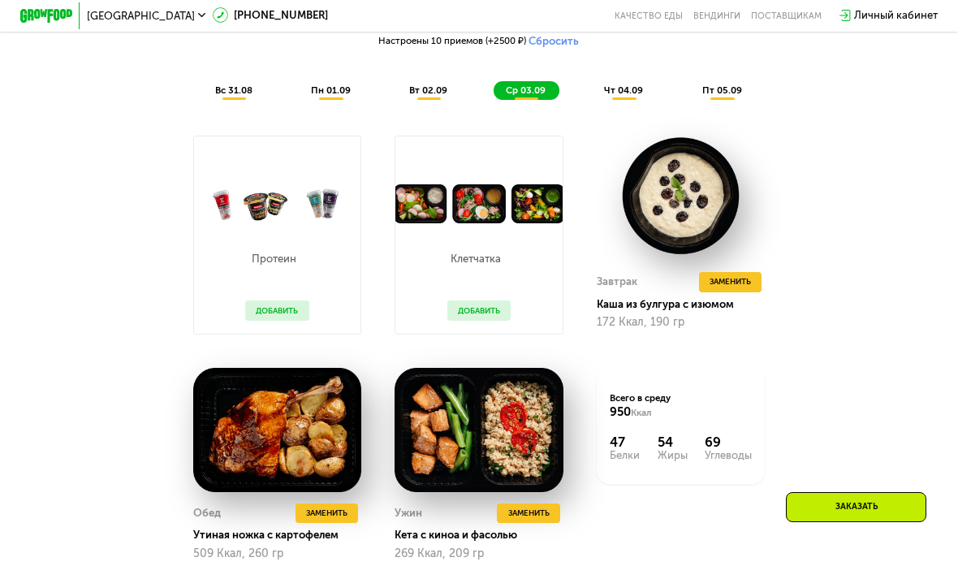
click at [613, 85] on span "чт 04.09" at bounding box center [623, 89] width 39 height 11
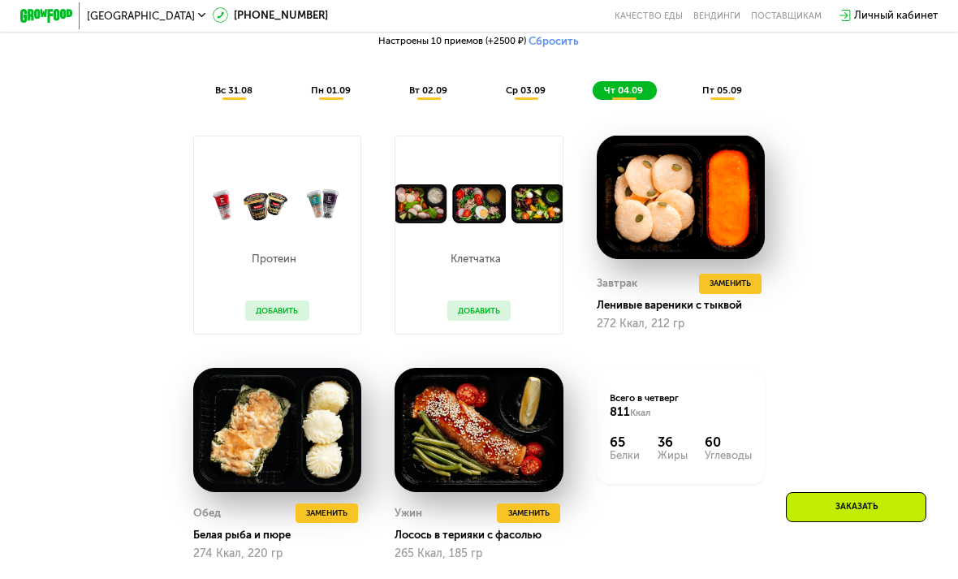
click at [724, 85] on span "пт 05.09" at bounding box center [722, 89] width 40 height 11
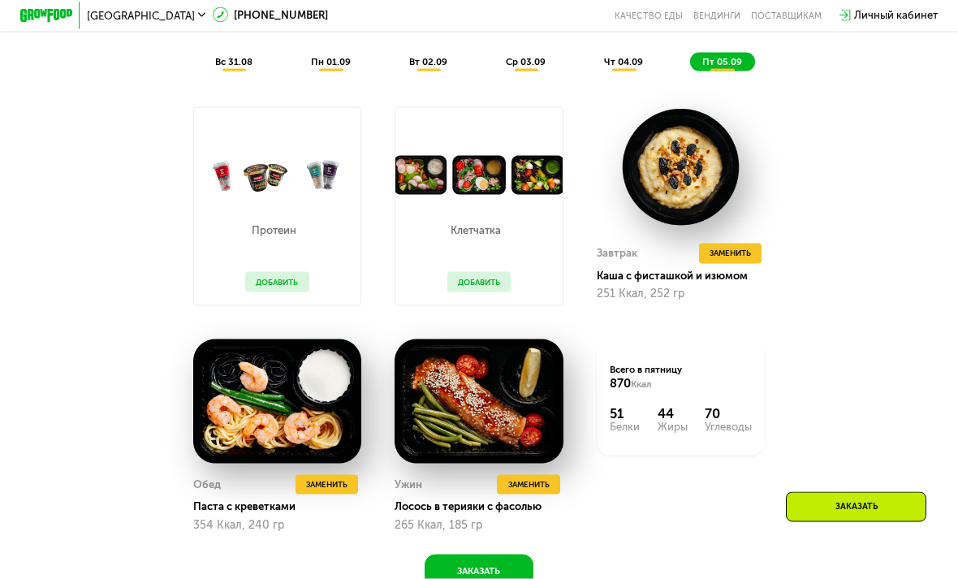
scroll to position [853, 0]
click at [266, 439] on img at bounding box center [277, 401] width 169 height 124
click at [239, 414] on img at bounding box center [277, 401] width 169 height 124
click at [231, 485] on div "Обед Удалить Обед Заменить Заменить Обед" at bounding box center [277, 484] width 169 height 20
click at [312, 482] on span "Заменить" at bounding box center [326, 483] width 41 height 13
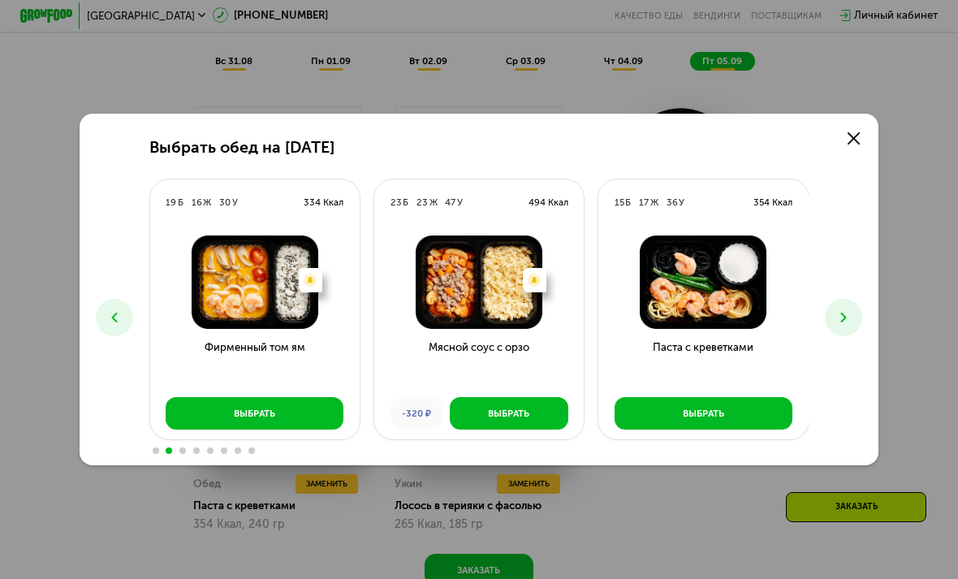
click at [746, 324] on img at bounding box center [703, 281] width 188 height 93
click at [759, 429] on button "Выбрать" at bounding box center [704, 413] width 178 height 32
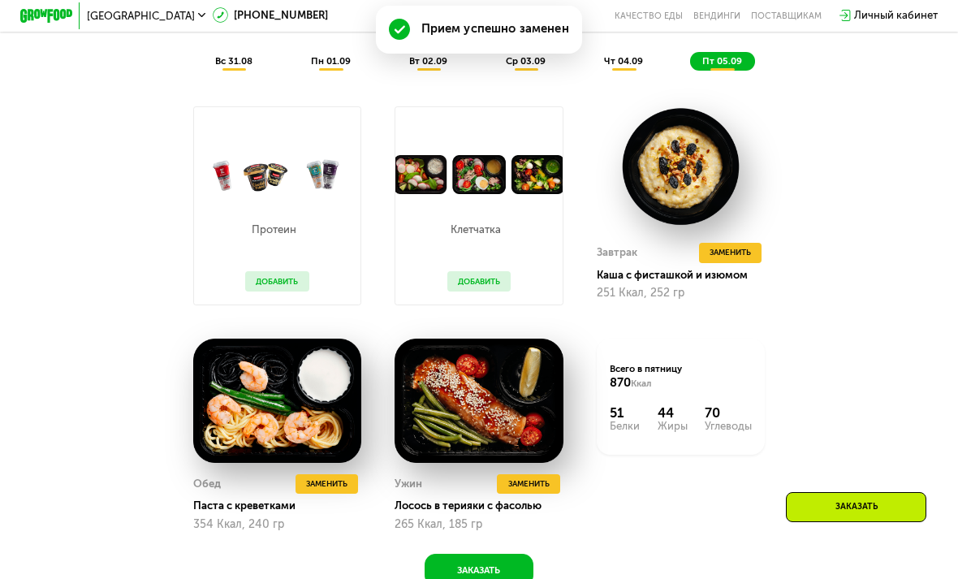
click at [241, 382] on img at bounding box center [277, 401] width 169 height 124
click at [238, 380] on img at bounding box center [277, 401] width 169 height 124
click at [237, 380] on img at bounding box center [277, 401] width 169 height 124
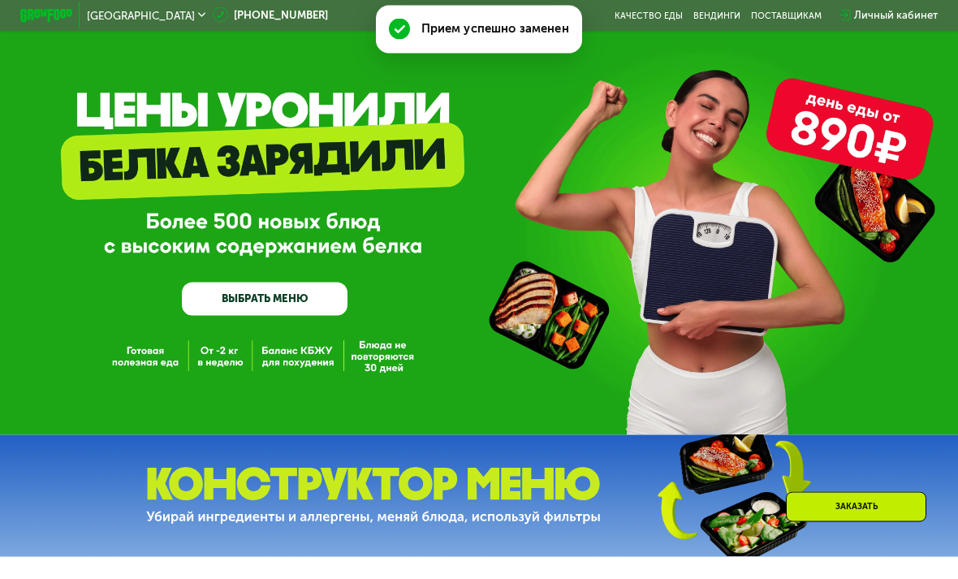
scroll to position [0, 0]
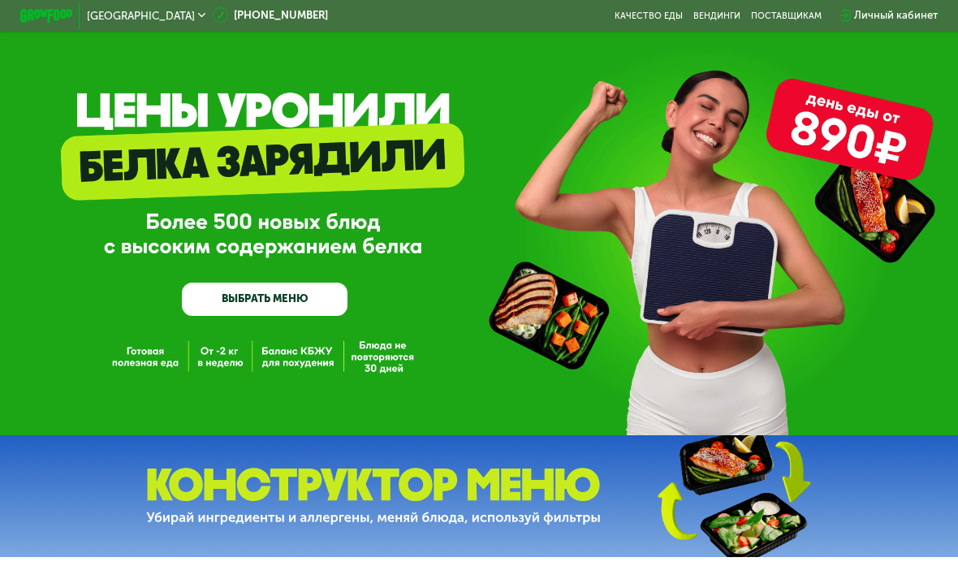
click at [216, 300] on link "ВЫБРАТЬ МЕНЮ" at bounding box center [265, 299] width 166 height 33
